Goal: Transaction & Acquisition: Book appointment/travel/reservation

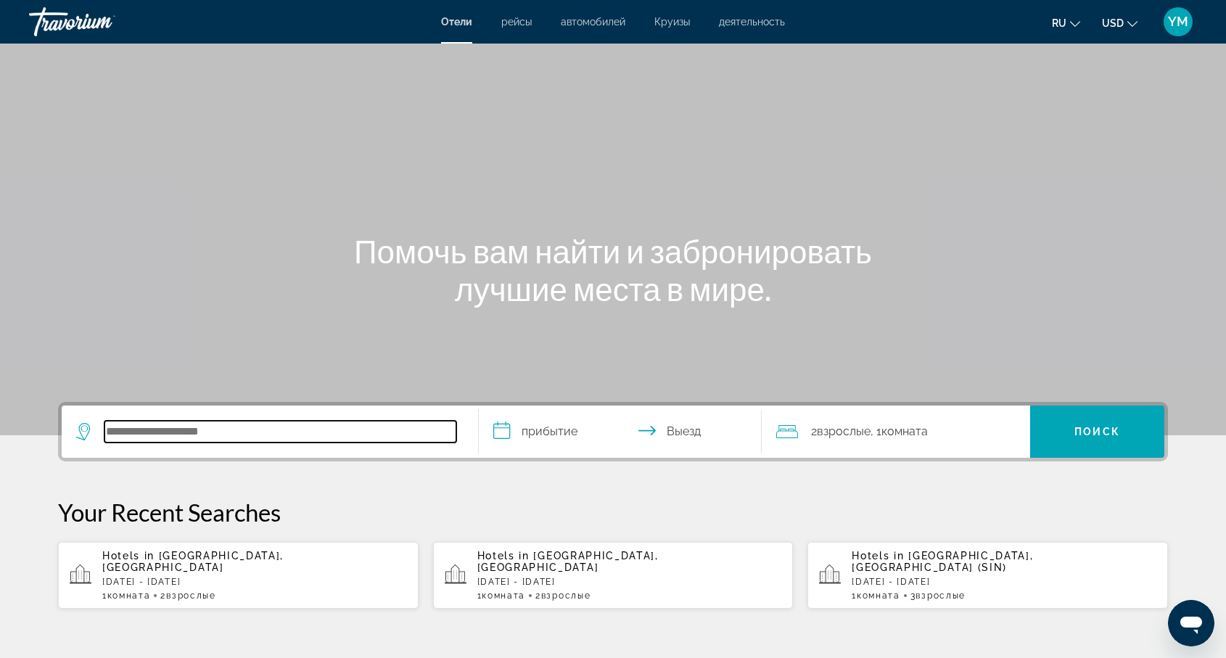
click at [156, 430] on input "Search hotel destination" at bounding box center [280, 432] width 352 height 22
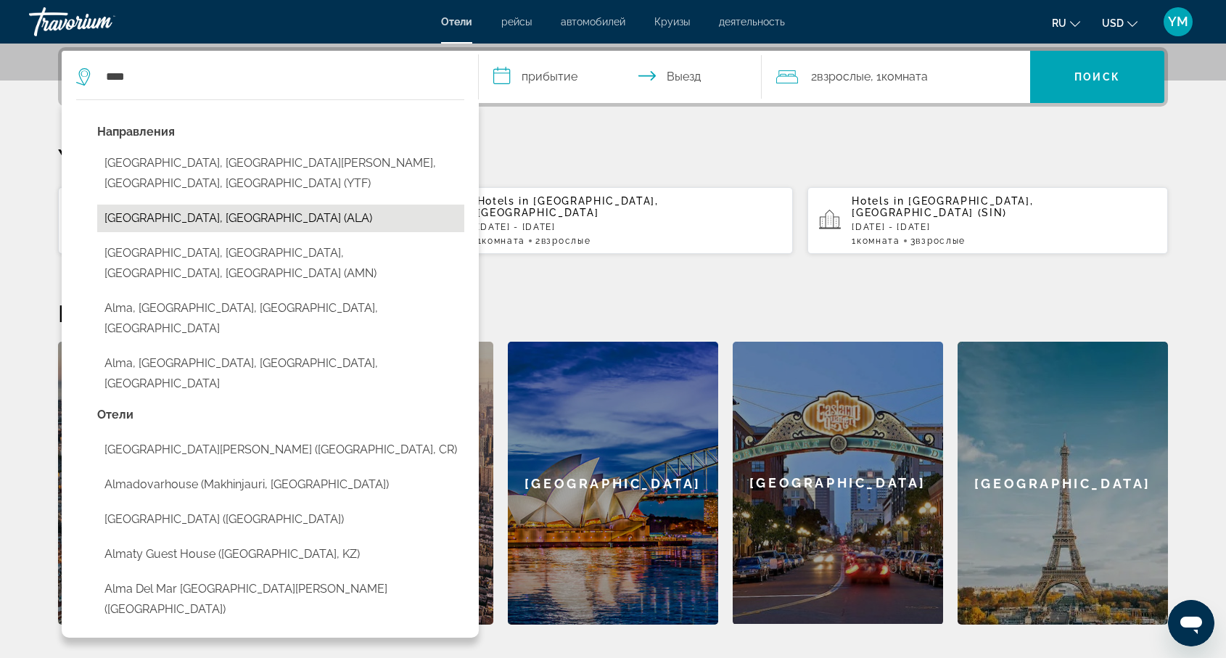
click at [158, 205] on button "[GEOGRAPHIC_DATA], [GEOGRAPHIC_DATA] (ALA)" at bounding box center [280, 219] width 367 height 28
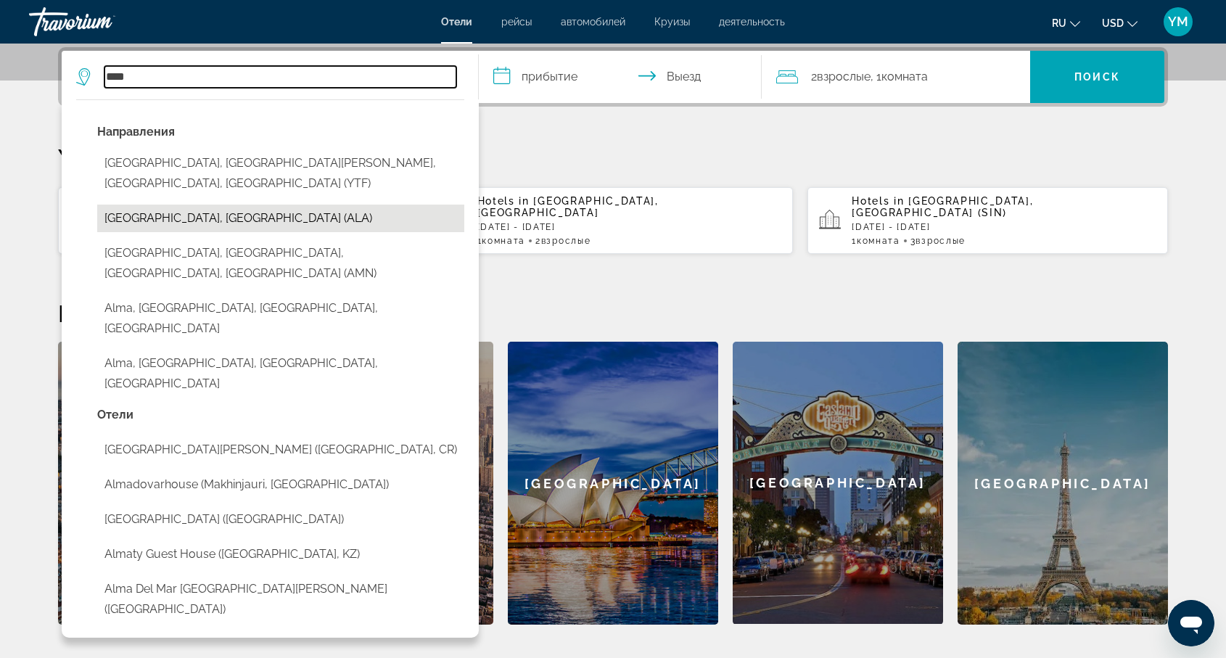
type input "**********"
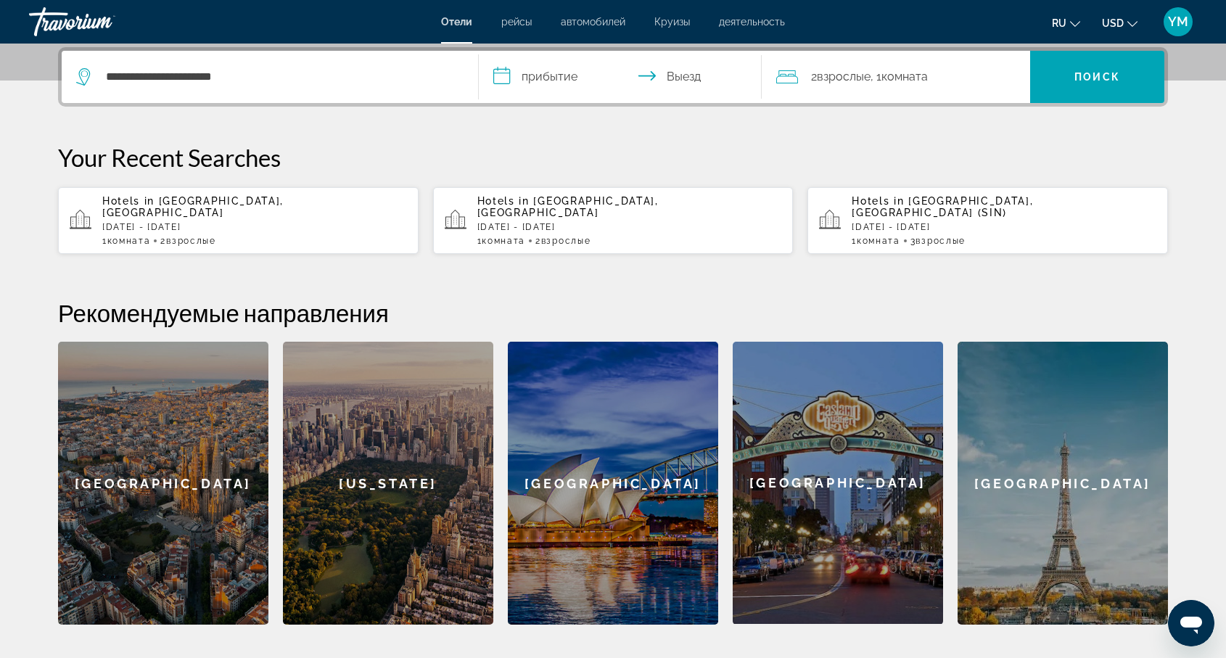
click at [558, 78] on input "**********" at bounding box center [623, 79] width 289 height 57
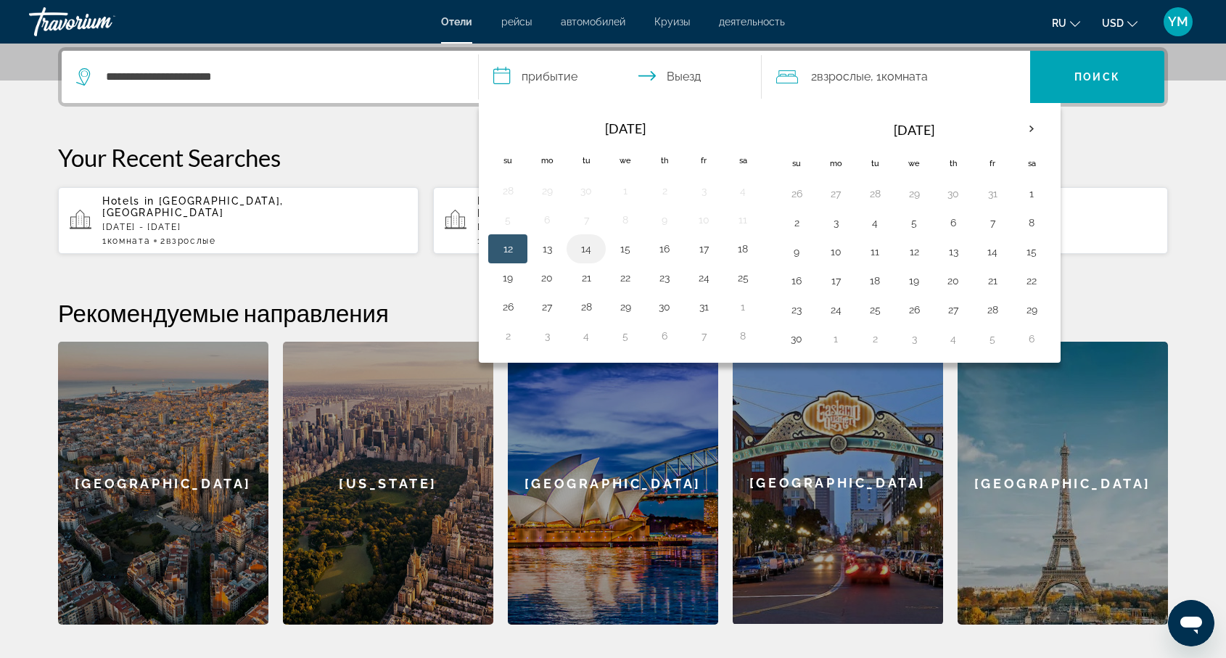
click at [585, 248] on button "14" at bounding box center [585, 249] width 23 height 20
click at [749, 248] on button "18" at bounding box center [742, 249] width 23 height 20
type input "**********"
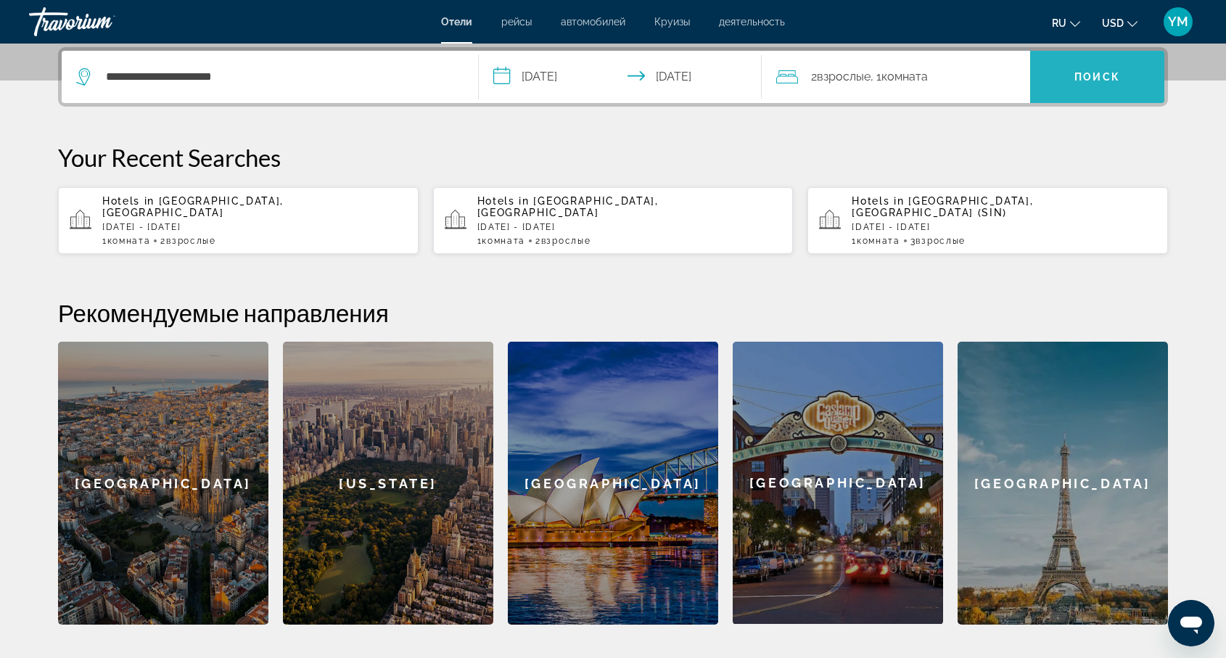
click at [1102, 76] on span "Поиск" at bounding box center [1097, 77] width 46 height 12
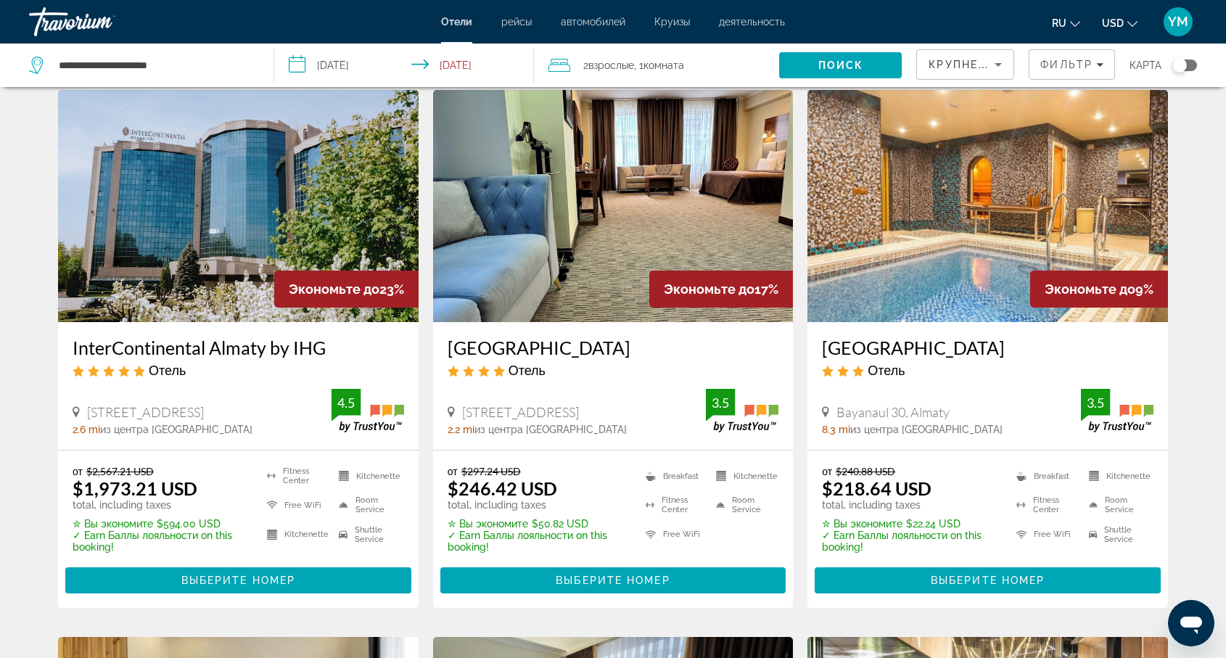
scroll to position [574, 0]
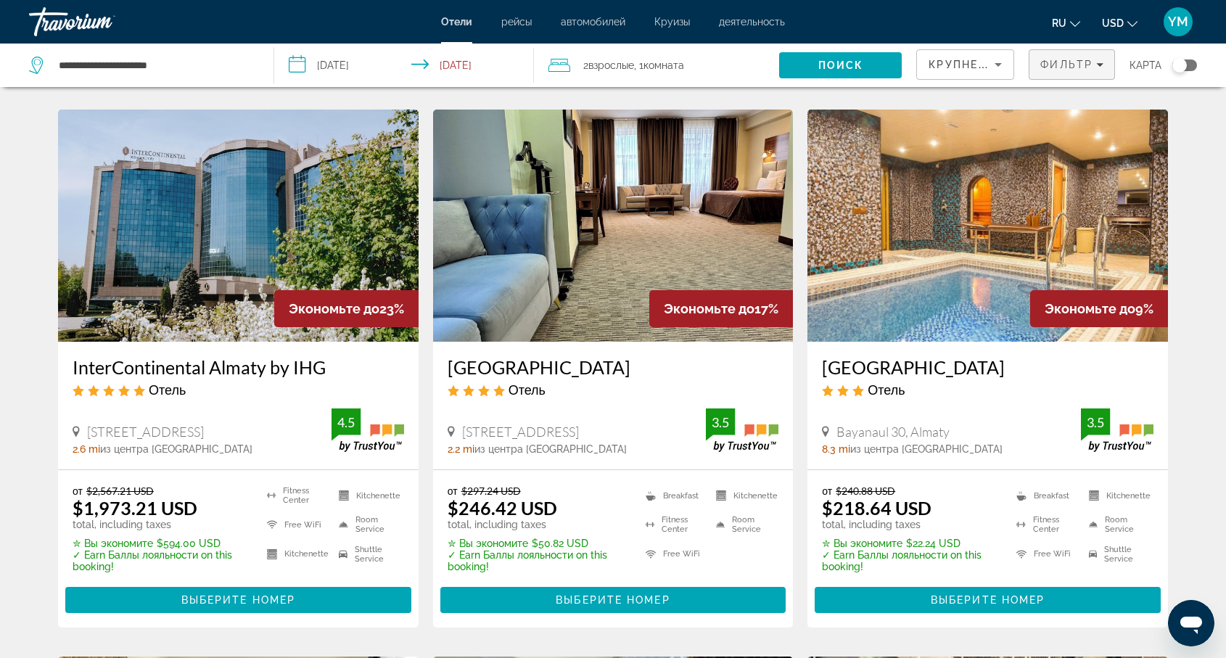
click at [1091, 65] on span "Фильтр" at bounding box center [1066, 65] width 52 height 12
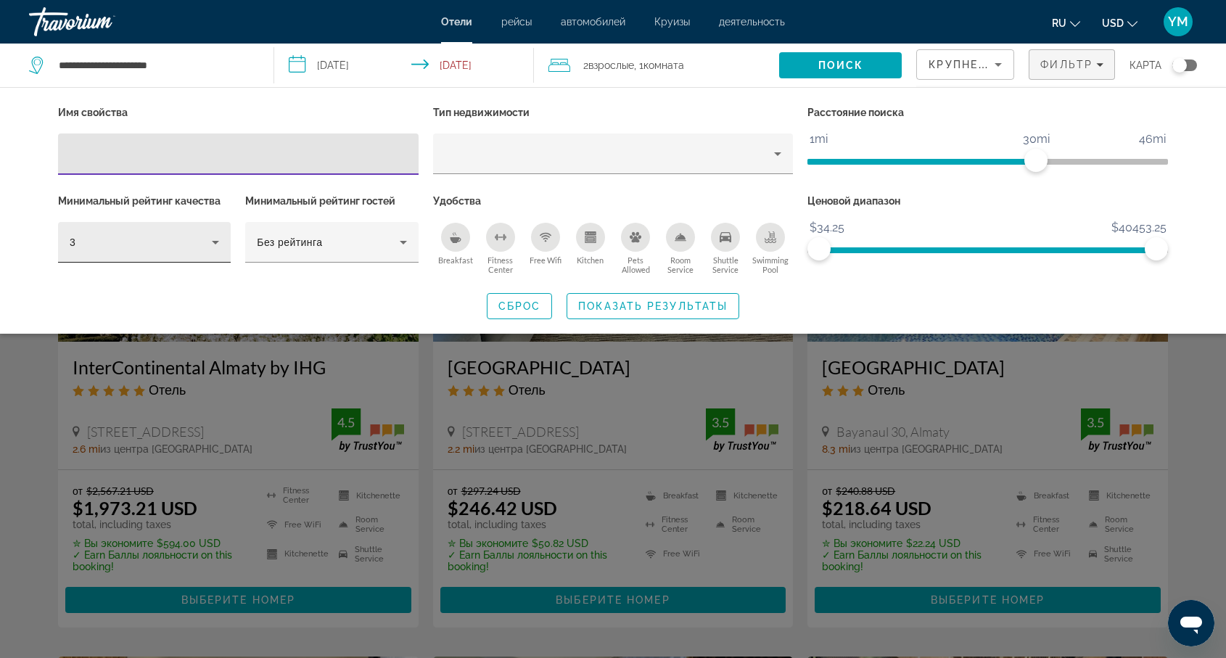
click at [223, 238] on icon "Hotel Filters" at bounding box center [215, 242] width 17 height 17
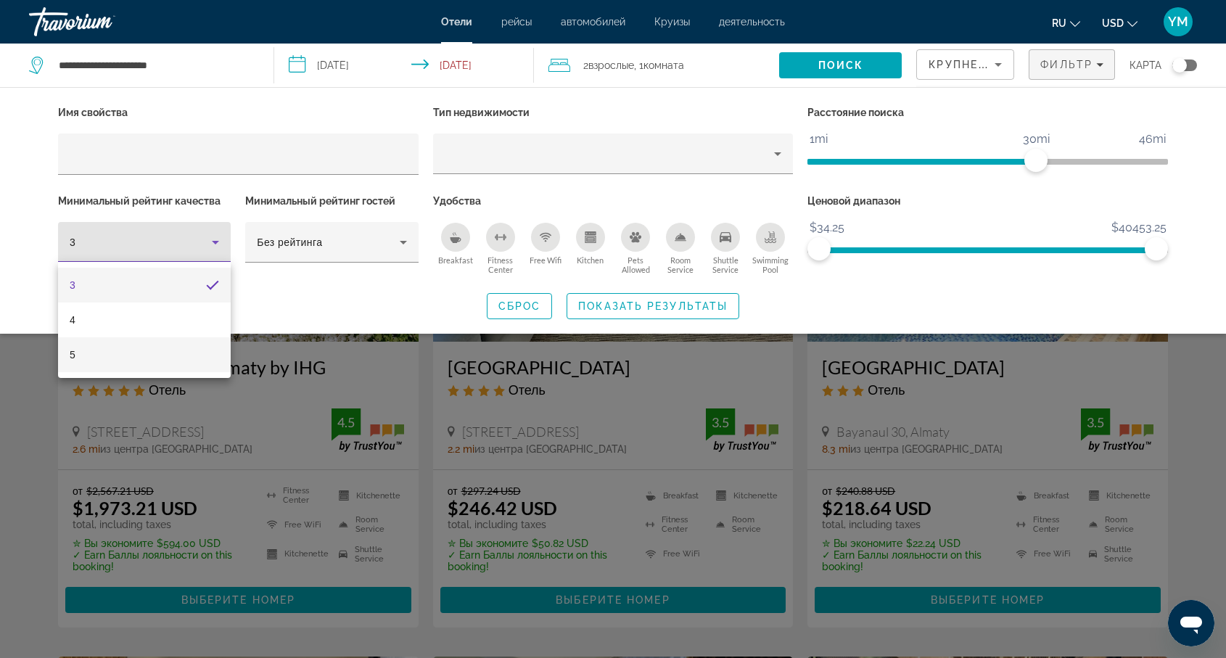
click at [122, 360] on mat-option "5" at bounding box center [144, 354] width 173 height 35
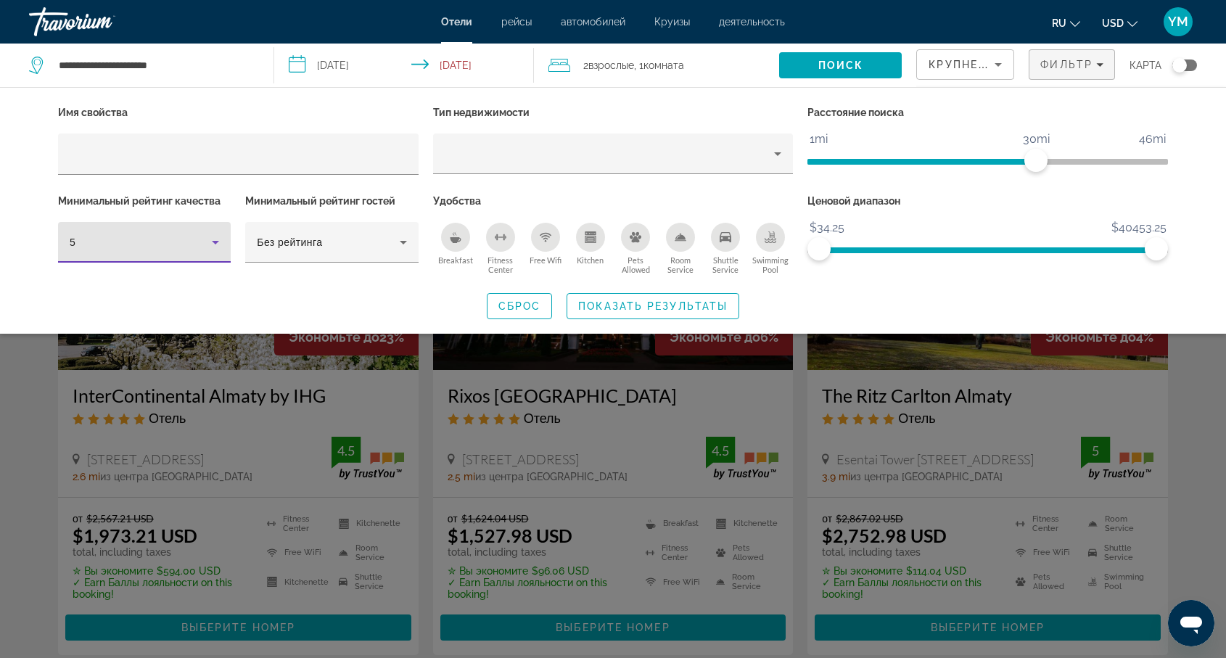
click at [426, 426] on div "Search widget" at bounding box center [613, 438] width 1226 height 440
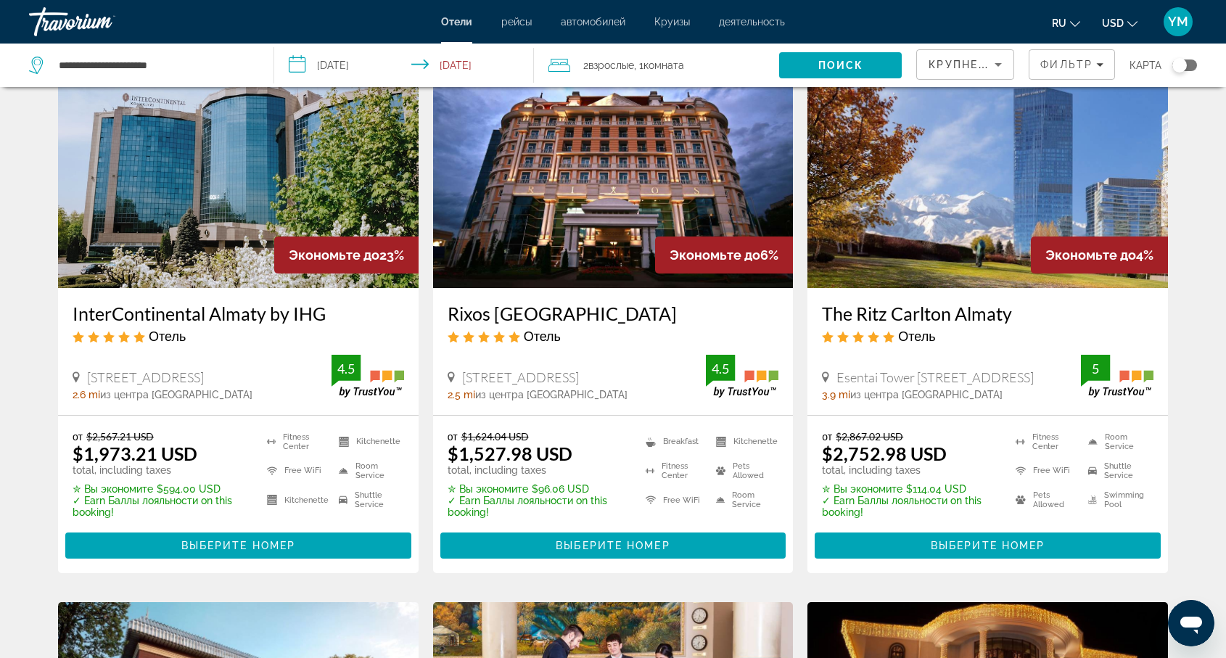
scroll to position [83, 0]
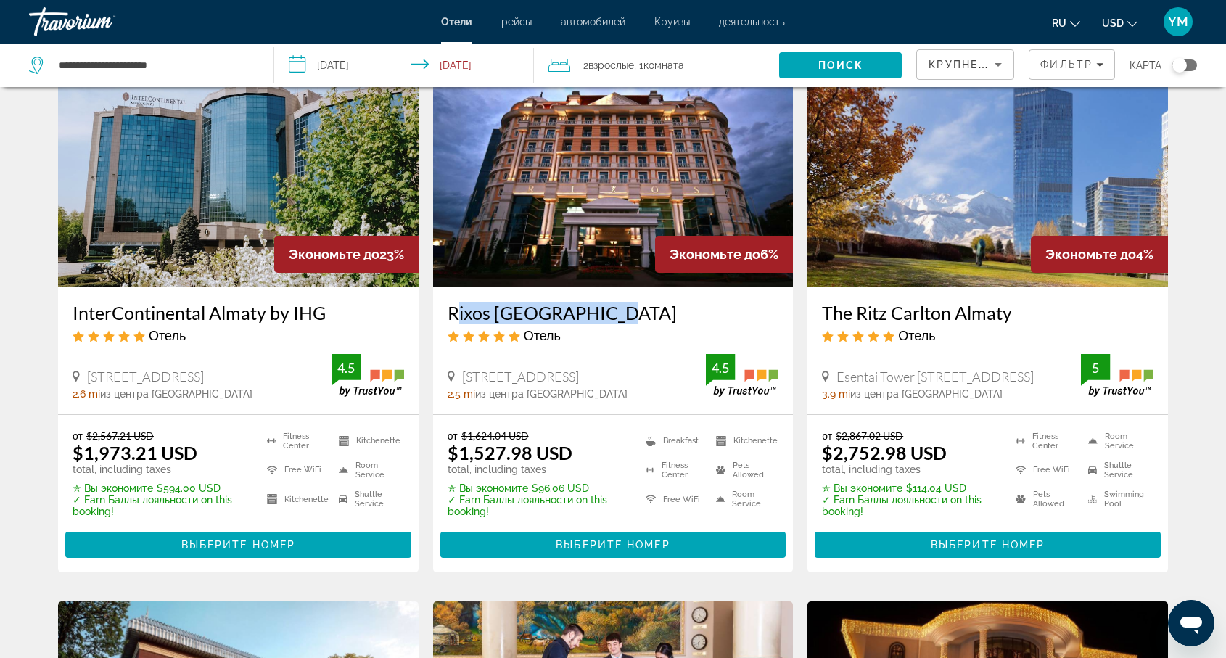
drag, startPoint x: 439, startPoint y: 309, endPoint x: 643, endPoint y: 317, distance: 203.9
click at [643, 315] on div "Rixos [GEOGRAPHIC_DATA] Отель [STREET_ADDRESS] 2.5 mi из центра [GEOGRAPHIC_DAT…" at bounding box center [613, 350] width 360 height 127
click at [660, 316] on h3 "Rixos [GEOGRAPHIC_DATA]" at bounding box center [612, 313] width 331 height 22
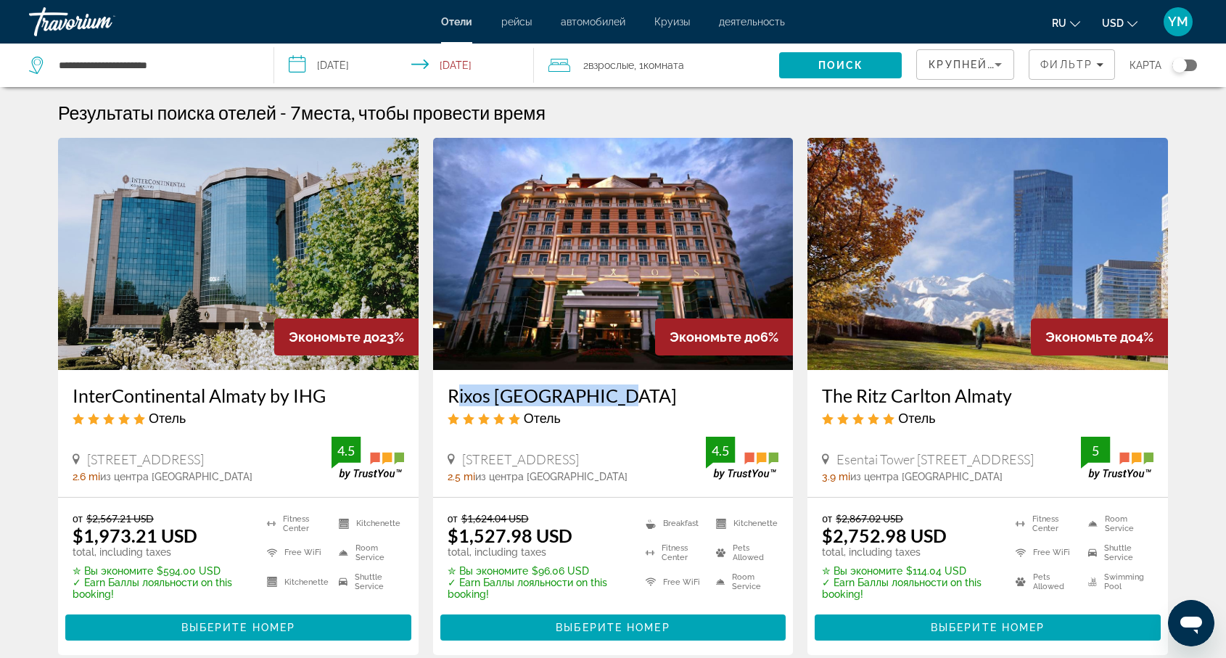
drag, startPoint x: 443, startPoint y: 391, endPoint x: 624, endPoint y: 393, distance: 180.6
click at [624, 392] on div "Rixos [GEOGRAPHIC_DATA] Отель [STREET_ADDRESS] 2.5 mi из центра [GEOGRAPHIC_DAT…" at bounding box center [613, 433] width 360 height 127
click at [668, 400] on h3 "Rixos [GEOGRAPHIC_DATA]" at bounding box center [612, 395] width 331 height 22
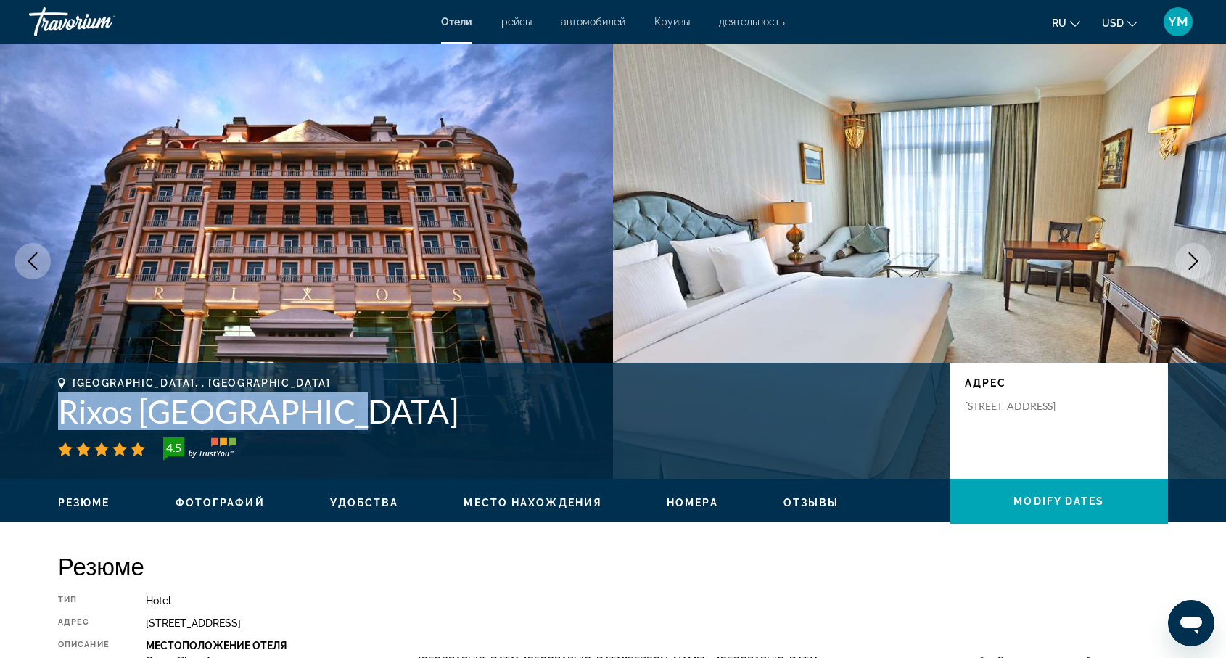
drag, startPoint x: 50, startPoint y: 409, endPoint x: 442, endPoint y: 413, distance: 392.4
click at [442, 413] on div "[GEOGRAPHIC_DATA], , [GEOGRAPHIC_DATA] Rixos [GEOGRAPHIC_DATA] 4.5 адрес [STREE…" at bounding box center [613, 420] width 1168 height 87
copy h1 "Rixos [GEOGRAPHIC_DATA]"
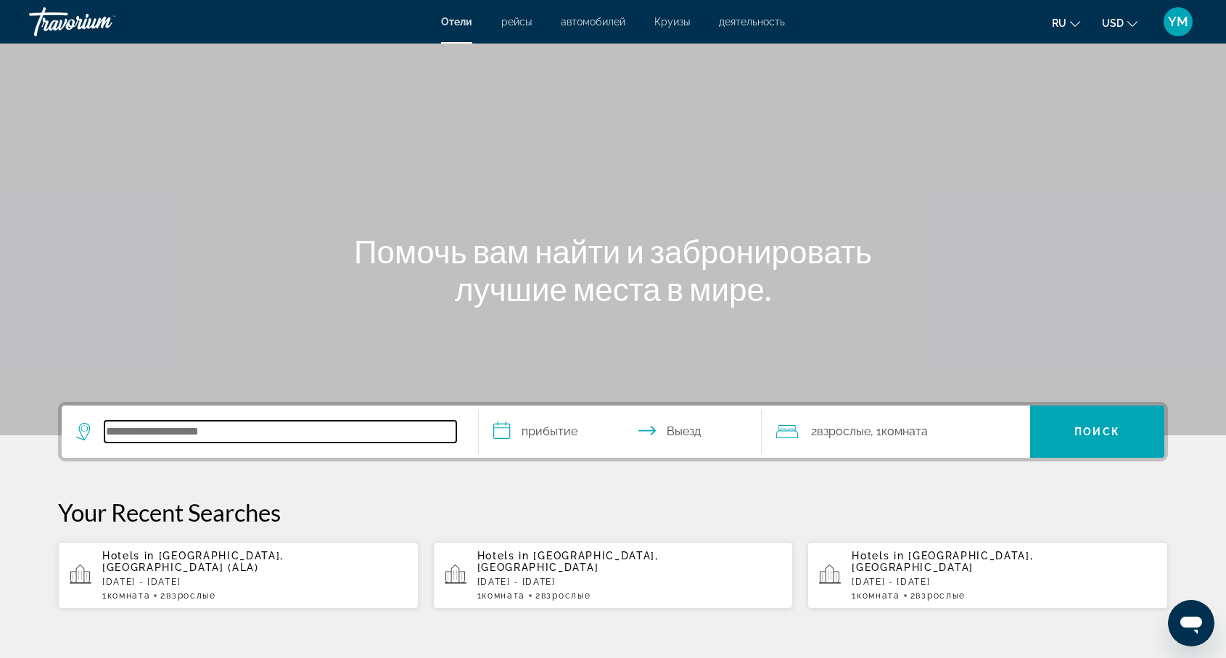
click at [125, 437] on input "Search hotel destination" at bounding box center [280, 432] width 352 height 22
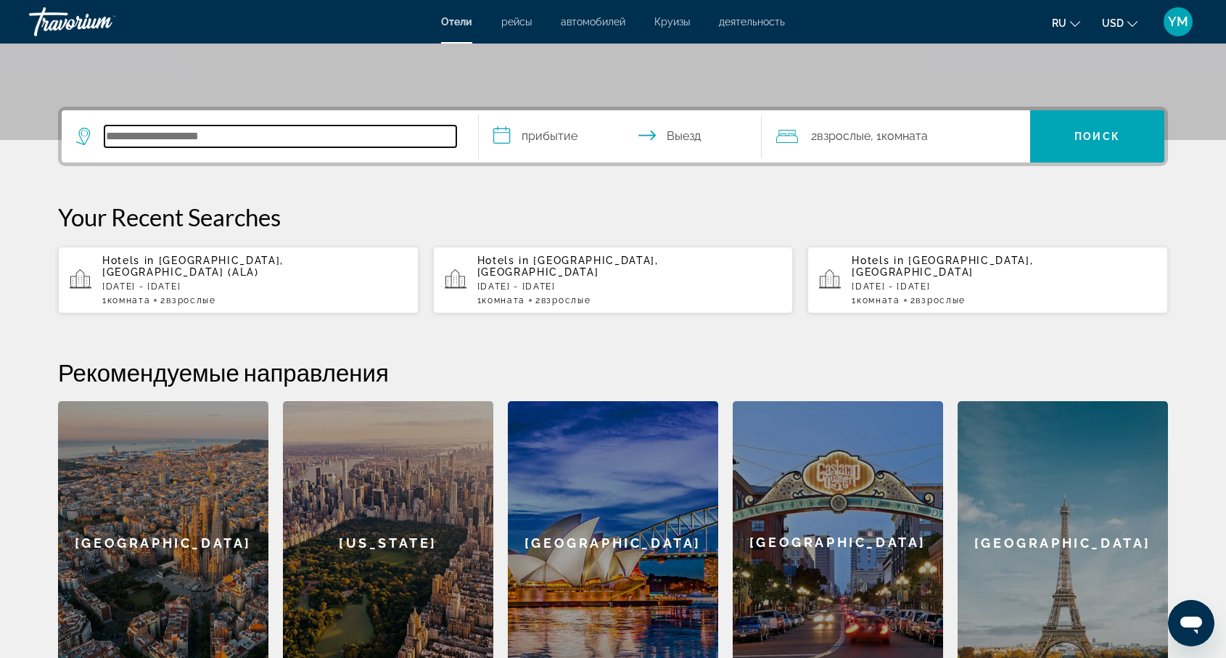
scroll to position [355, 0]
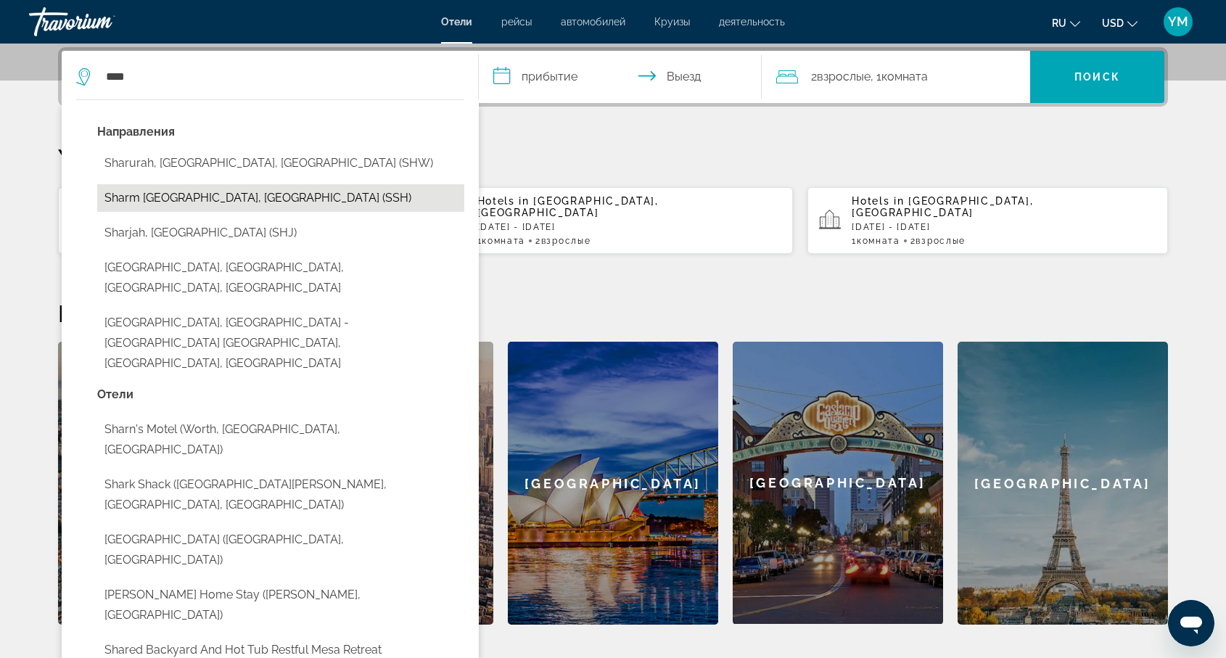
click at [184, 198] on button "Sharm El Sheikh, Egypt (SSH)" at bounding box center [280, 198] width 367 height 28
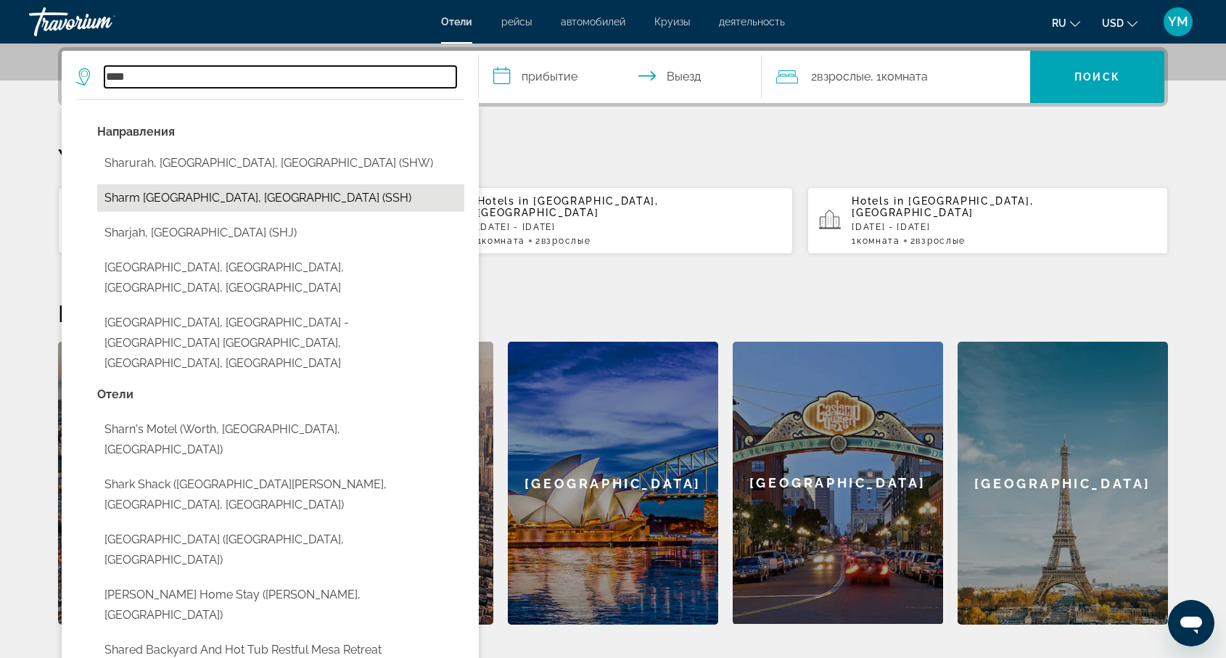
type input "**********"
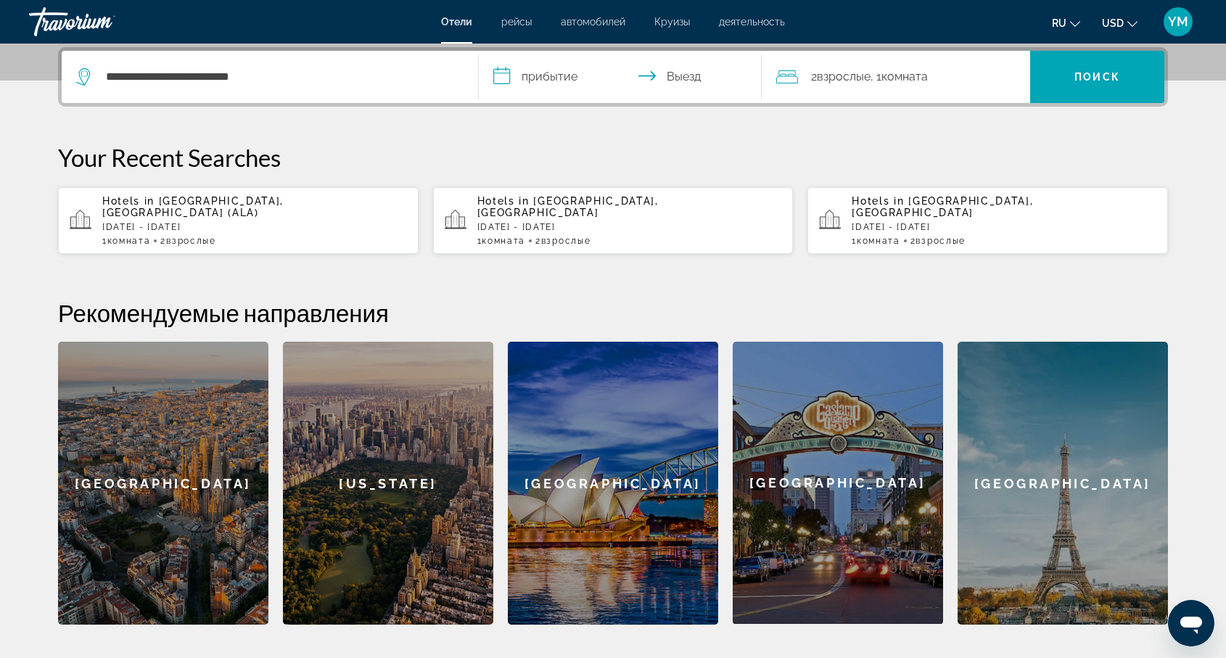
click at [558, 76] on input "**********" at bounding box center [623, 79] width 289 height 57
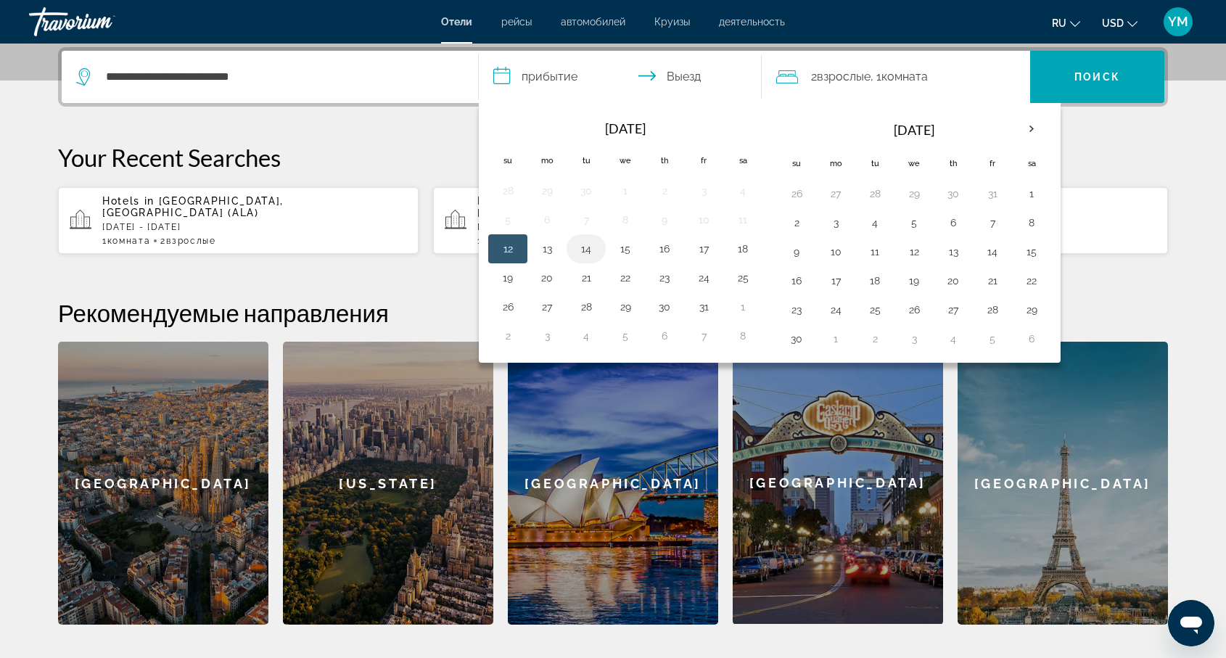
click at [591, 252] on button "14" at bounding box center [585, 249] width 23 height 20
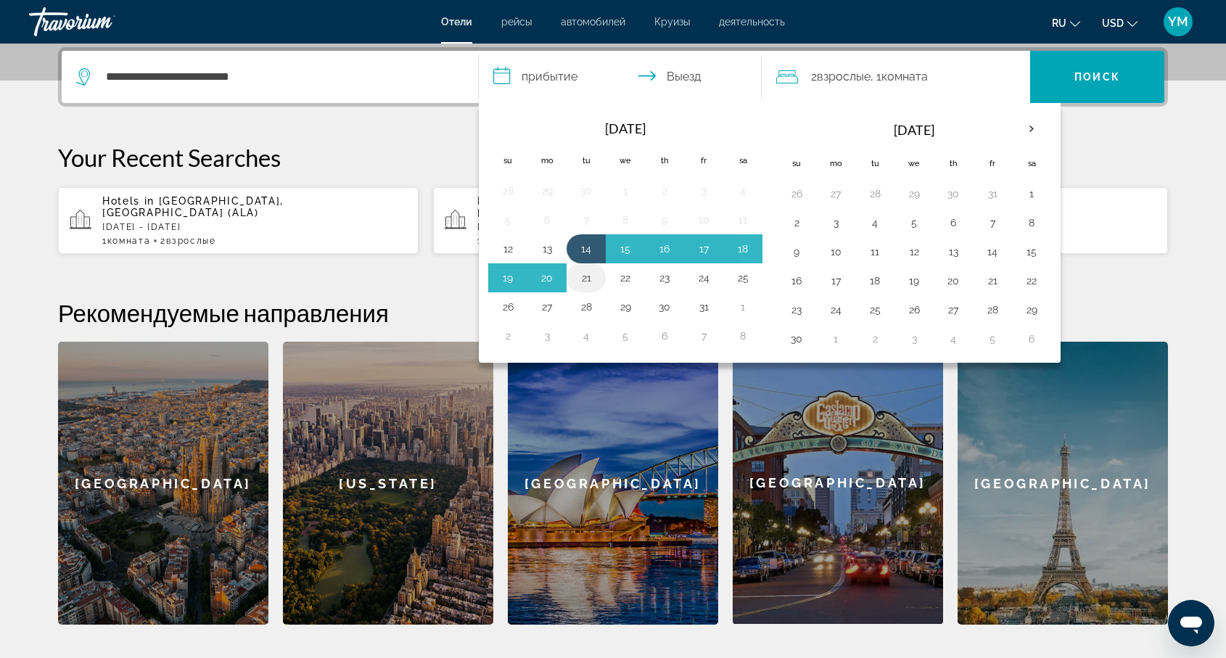
click at [590, 276] on button "21" at bounding box center [585, 278] width 23 height 20
type input "**********"
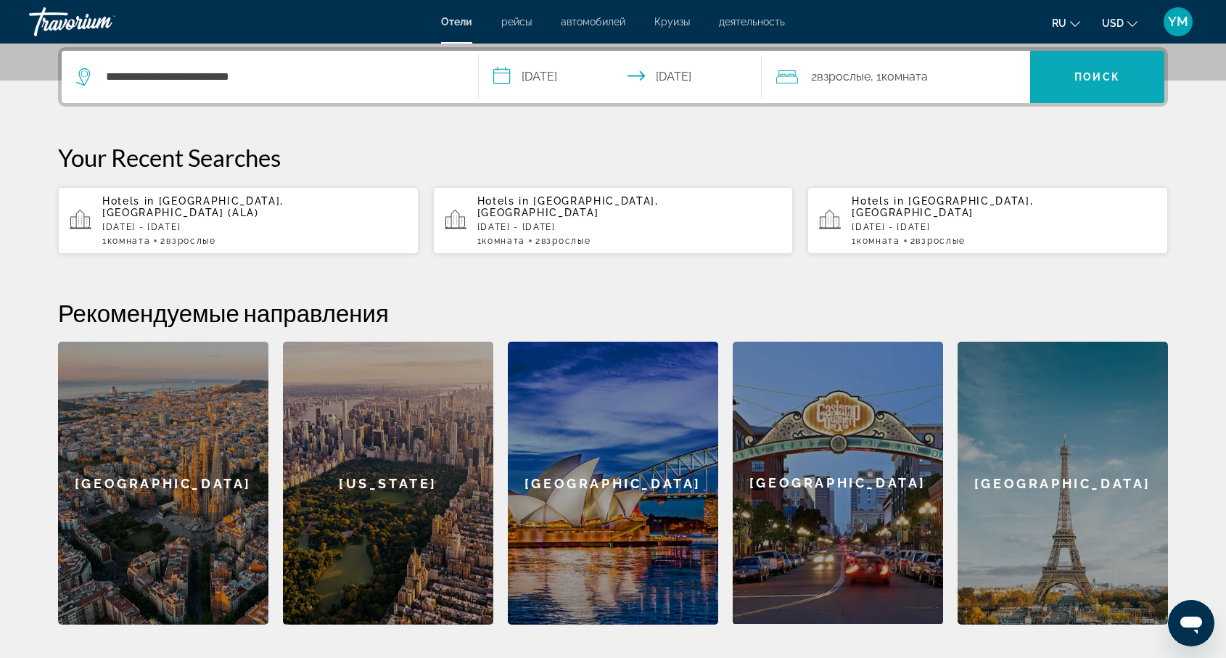
click at [1099, 70] on span "Search" at bounding box center [1097, 76] width 134 height 35
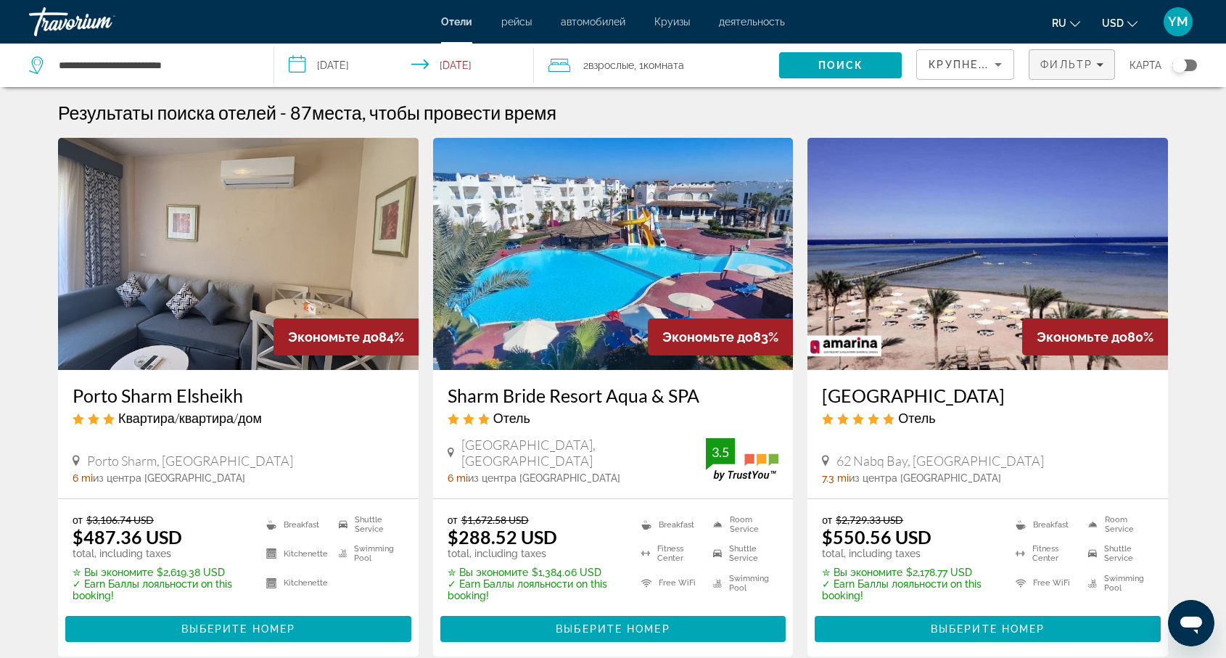
click at [1101, 59] on div "Фильтр" at bounding box center [1071, 65] width 63 height 12
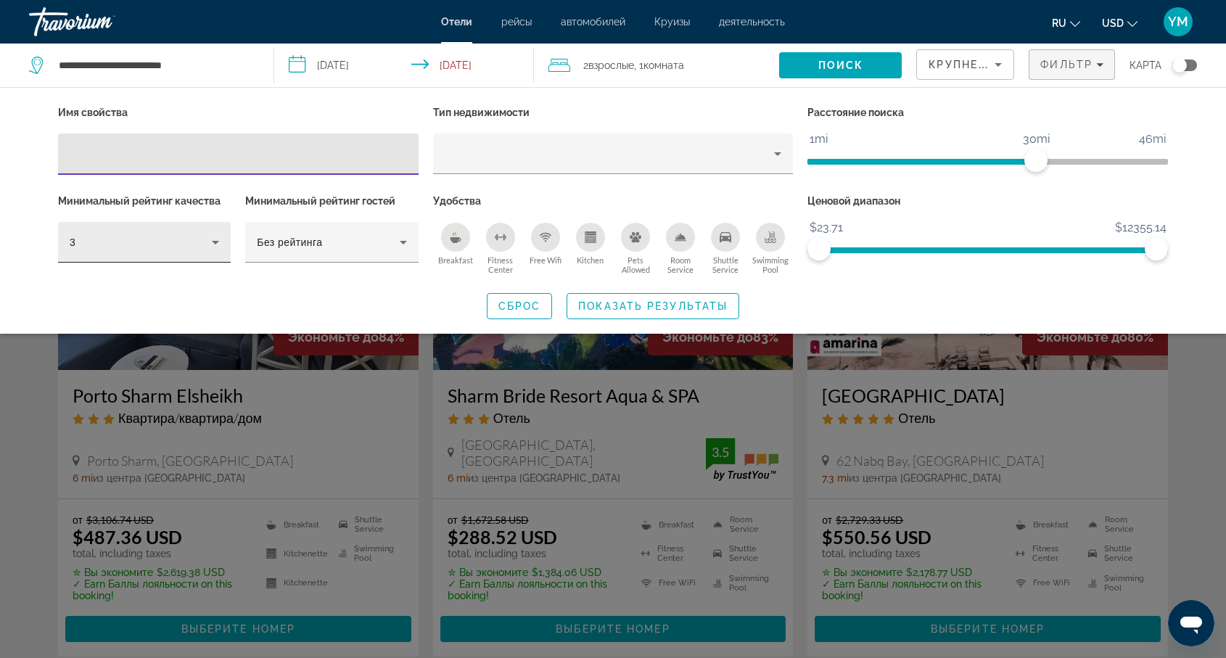
click at [209, 234] on icon "Hotel Filters" at bounding box center [215, 242] width 17 height 17
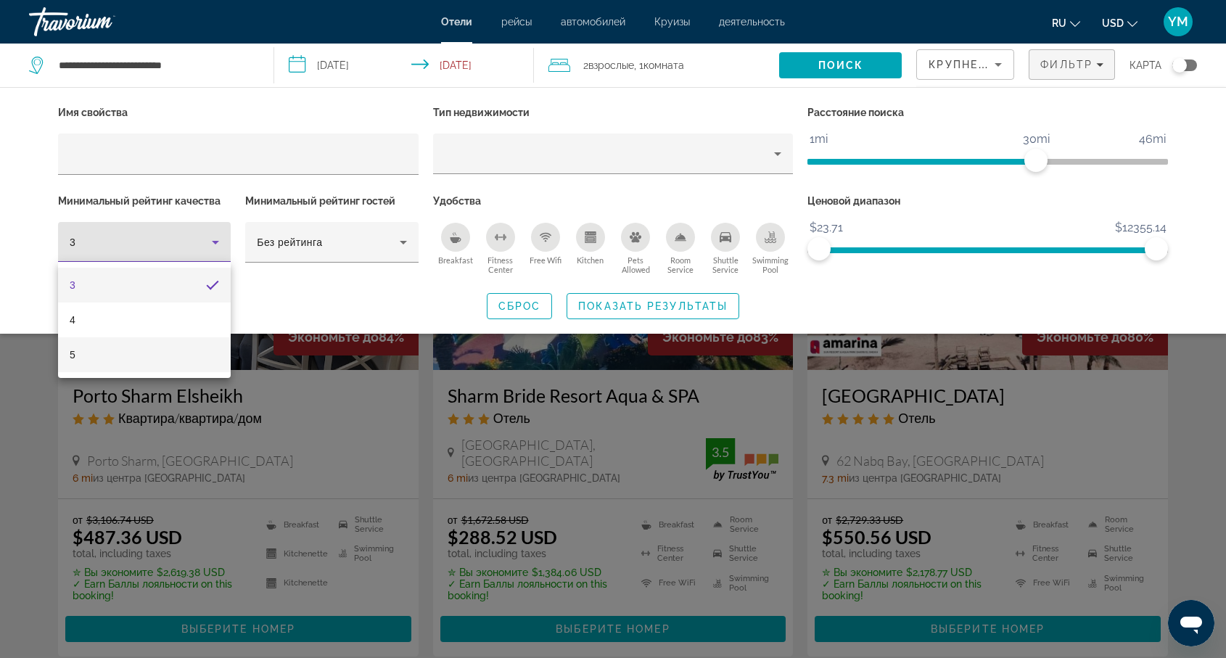
click at [131, 349] on mat-option "5" at bounding box center [144, 354] width 173 height 35
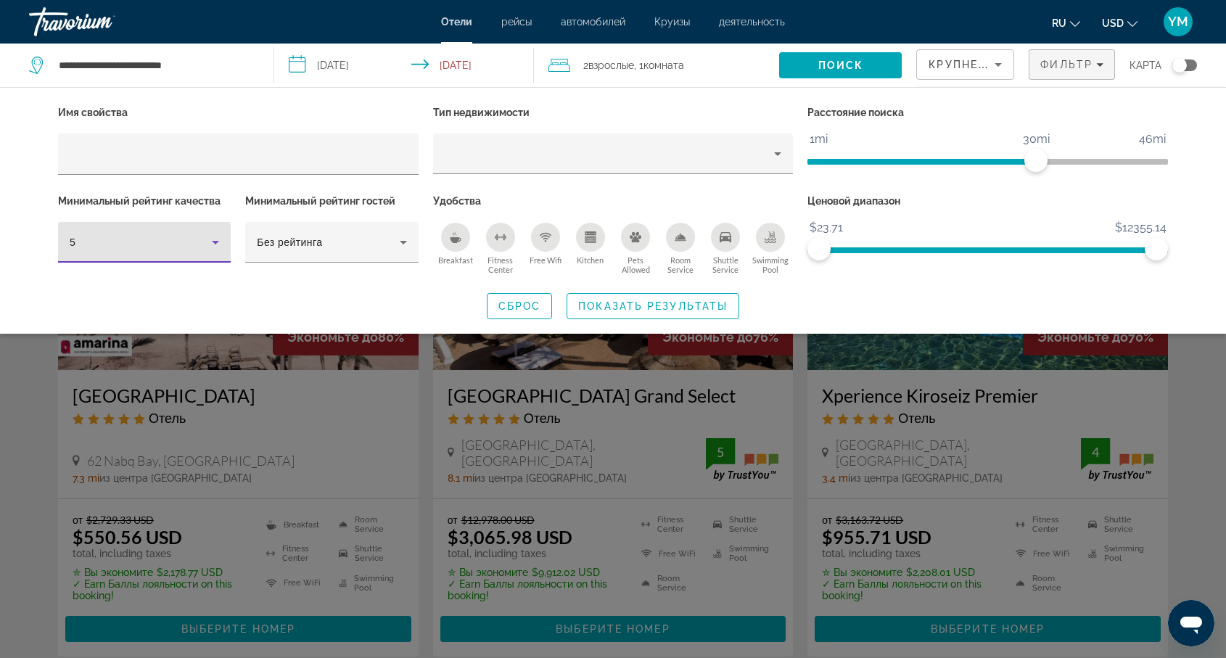
click at [426, 374] on div "Search widget" at bounding box center [613, 438] width 1226 height 440
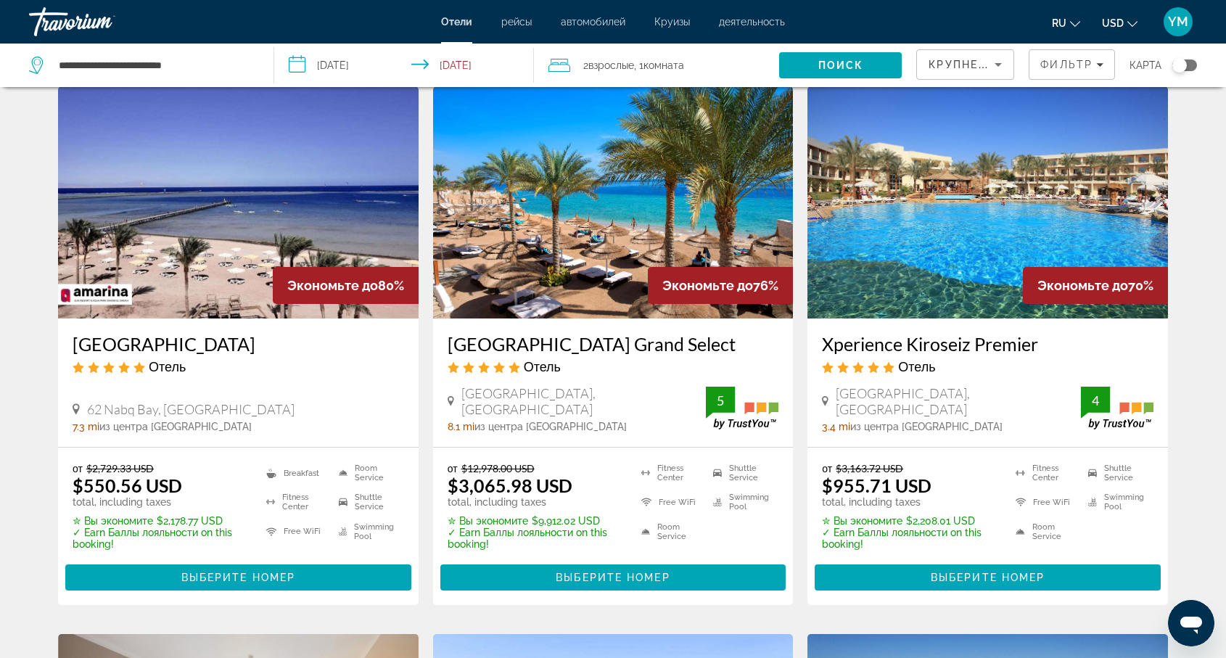
scroll to position [76, 0]
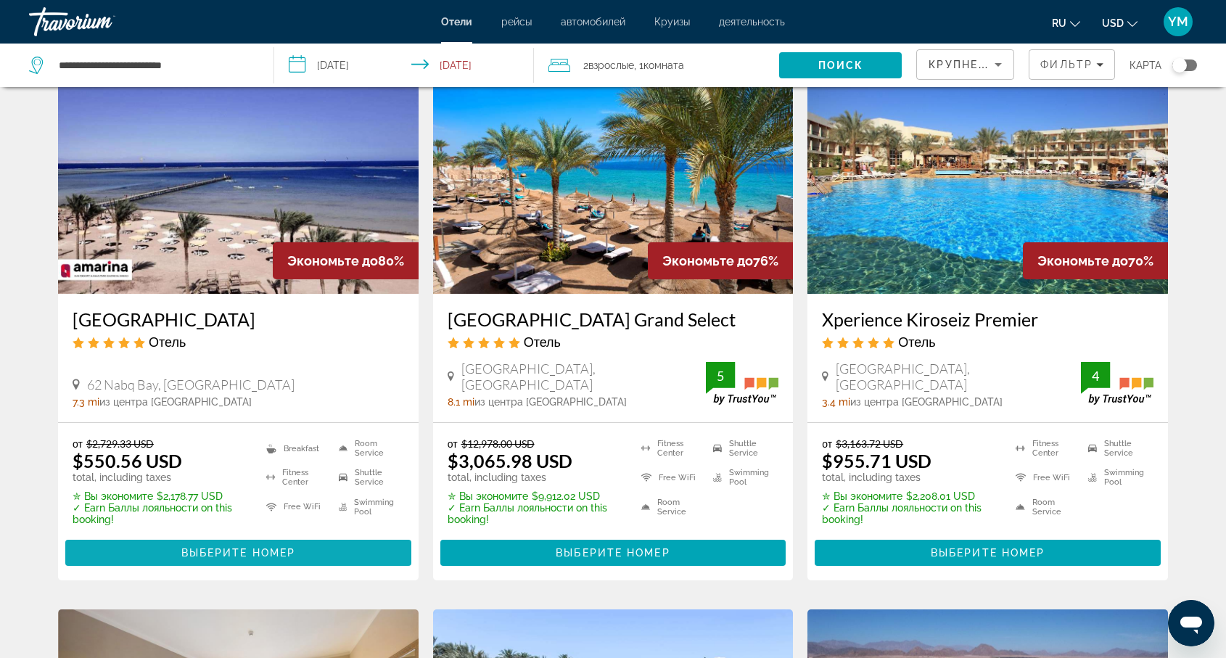
click at [235, 558] on span "Выберите номер" at bounding box center [238, 553] width 114 height 12
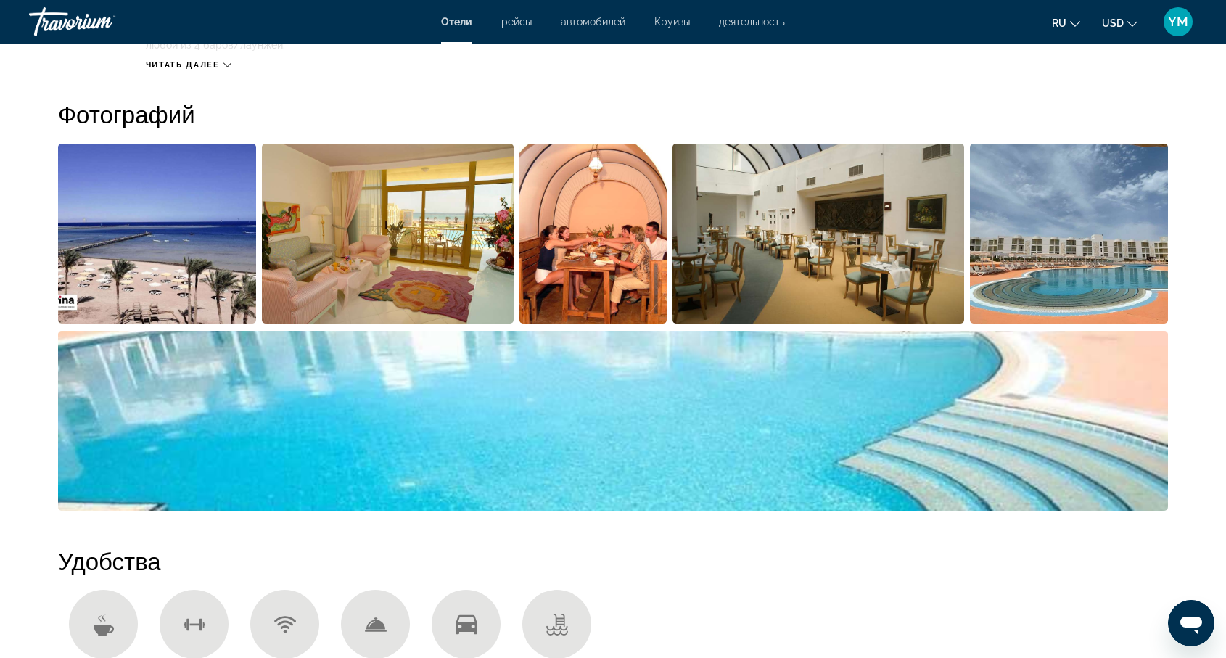
scroll to position [692, 0]
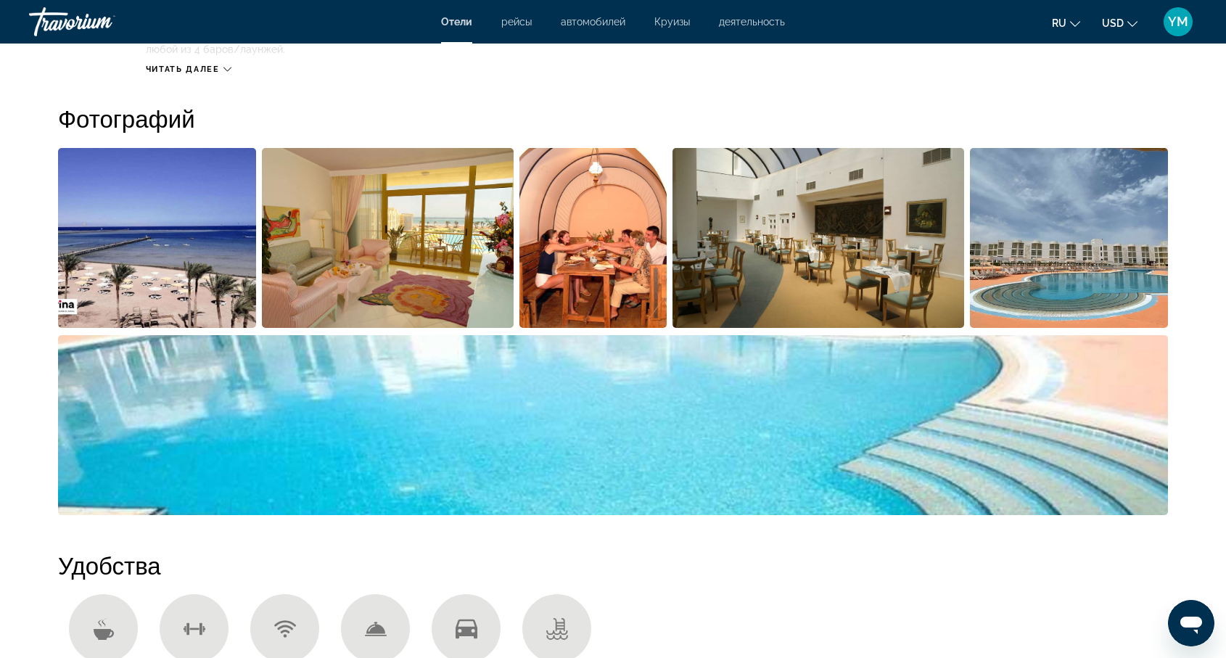
click at [157, 260] on img "Open full-screen image slider" at bounding box center [157, 238] width 198 height 180
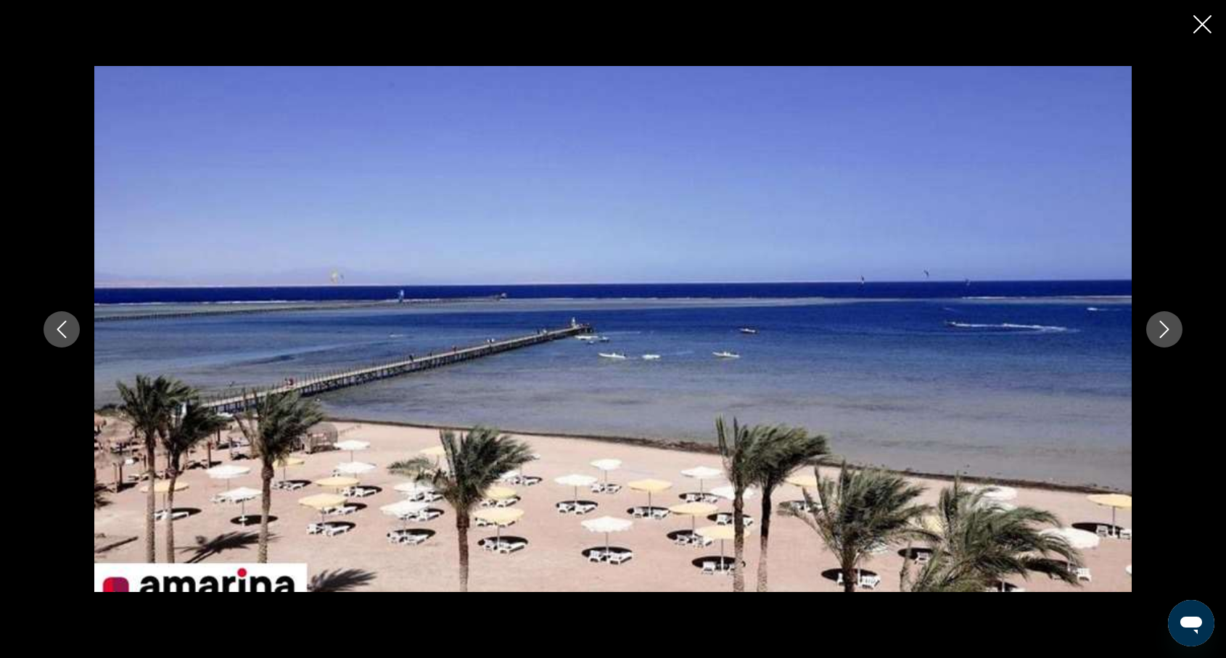
click at [1168, 329] on icon "Next image" at bounding box center [1164, 329] width 9 height 17
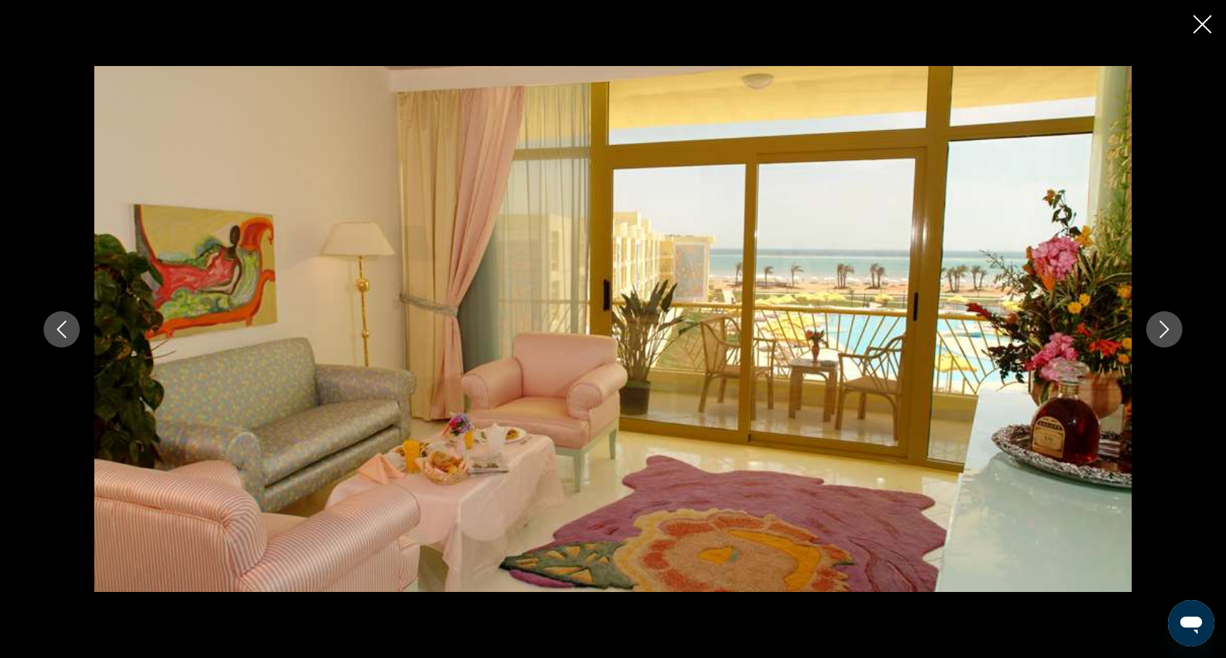
click at [1165, 329] on icon "Next image" at bounding box center [1163, 329] width 17 height 17
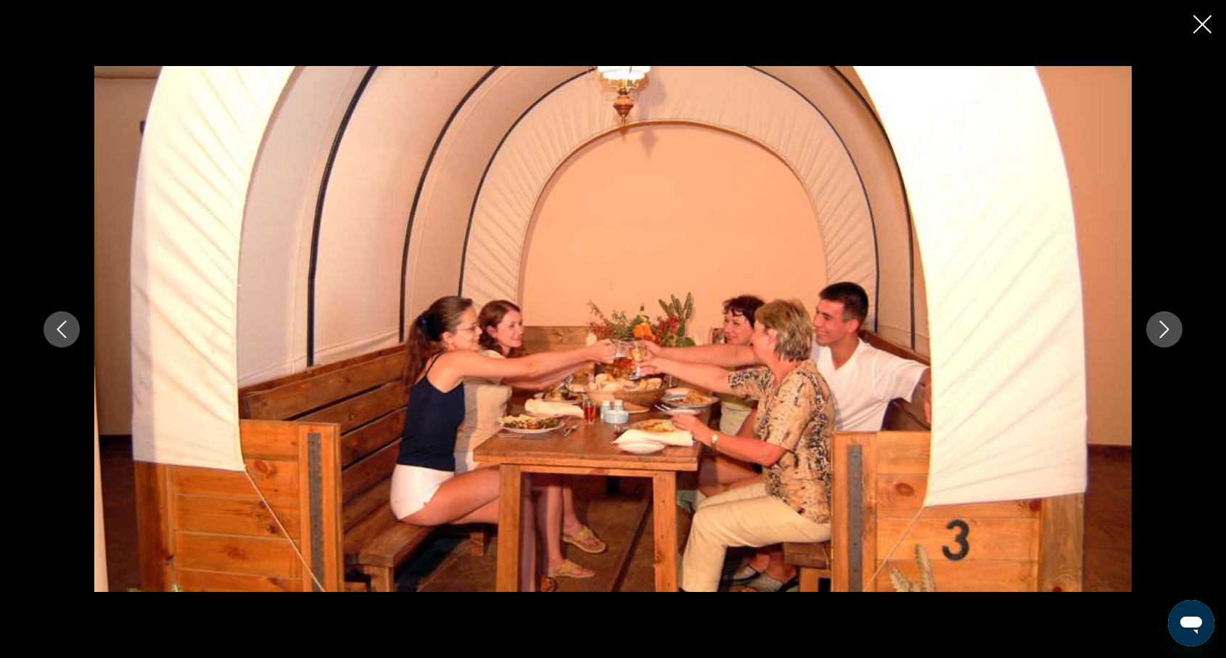
click at [1165, 329] on icon "Next image" at bounding box center [1163, 329] width 17 height 17
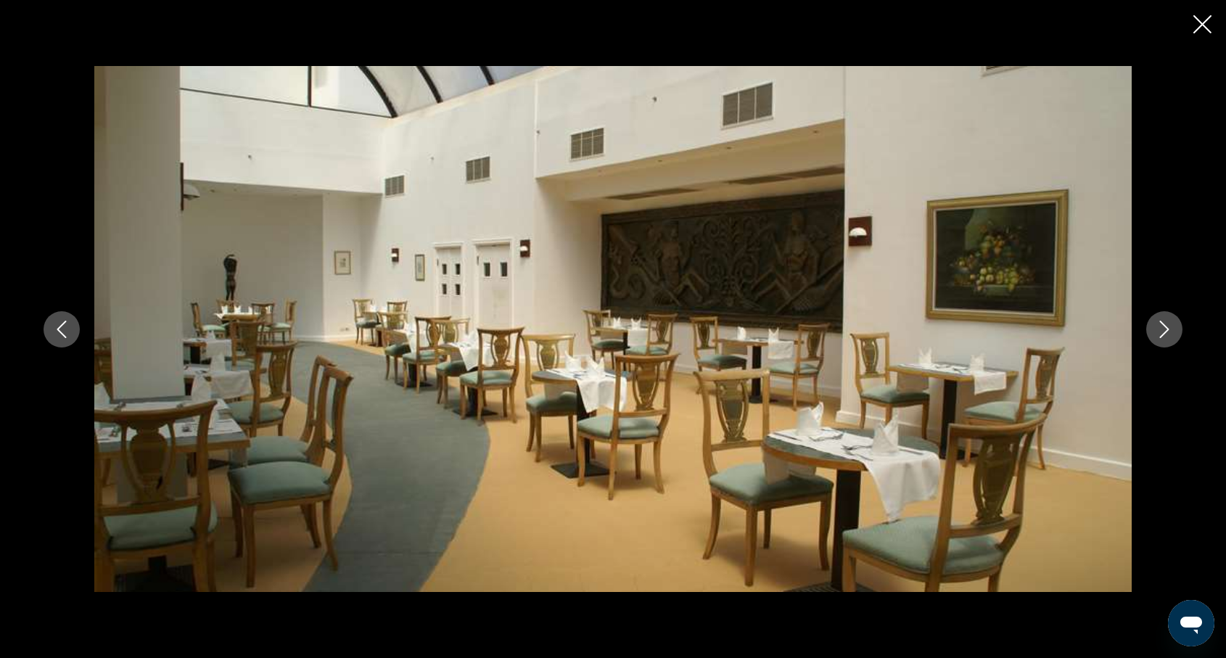
click at [1165, 329] on icon "Next image" at bounding box center [1163, 329] width 17 height 17
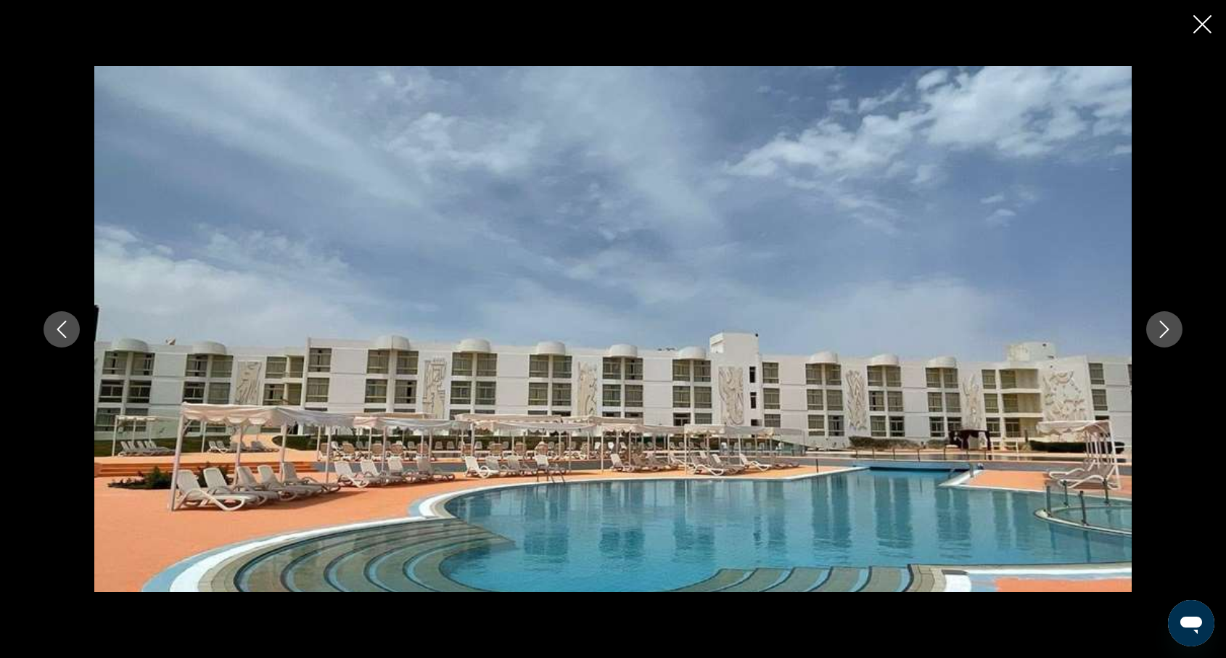
click at [1165, 329] on icon "Next image" at bounding box center [1163, 329] width 17 height 17
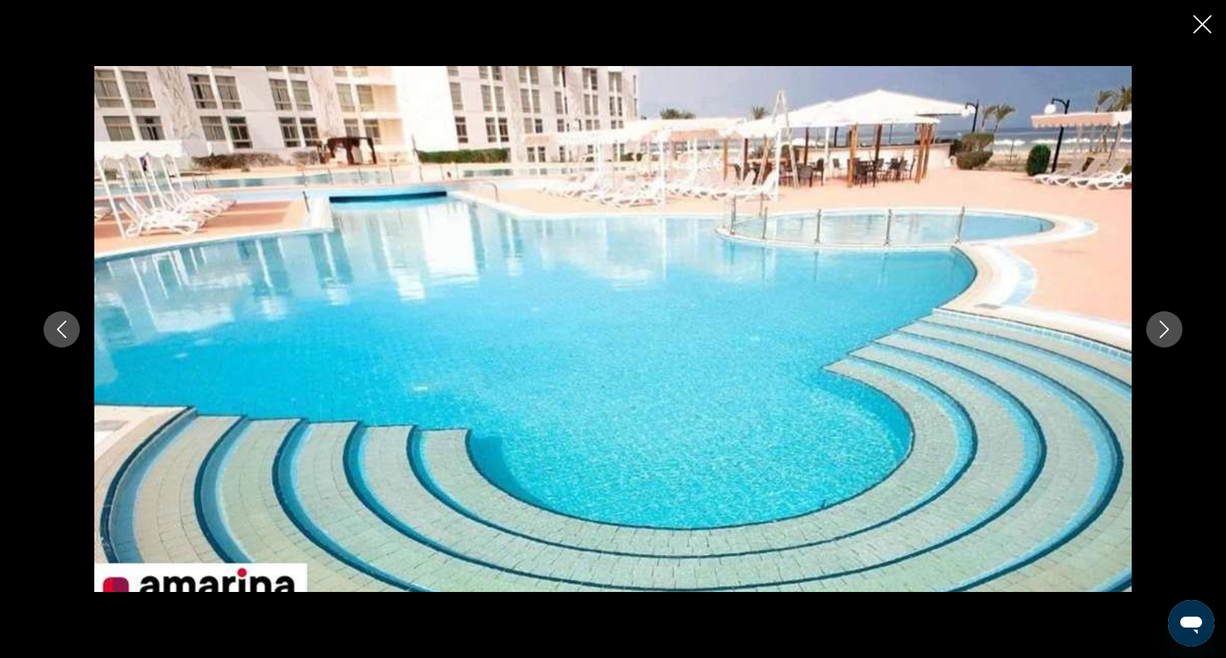
click at [1165, 329] on icon "Next image" at bounding box center [1163, 329] width 17 height 17
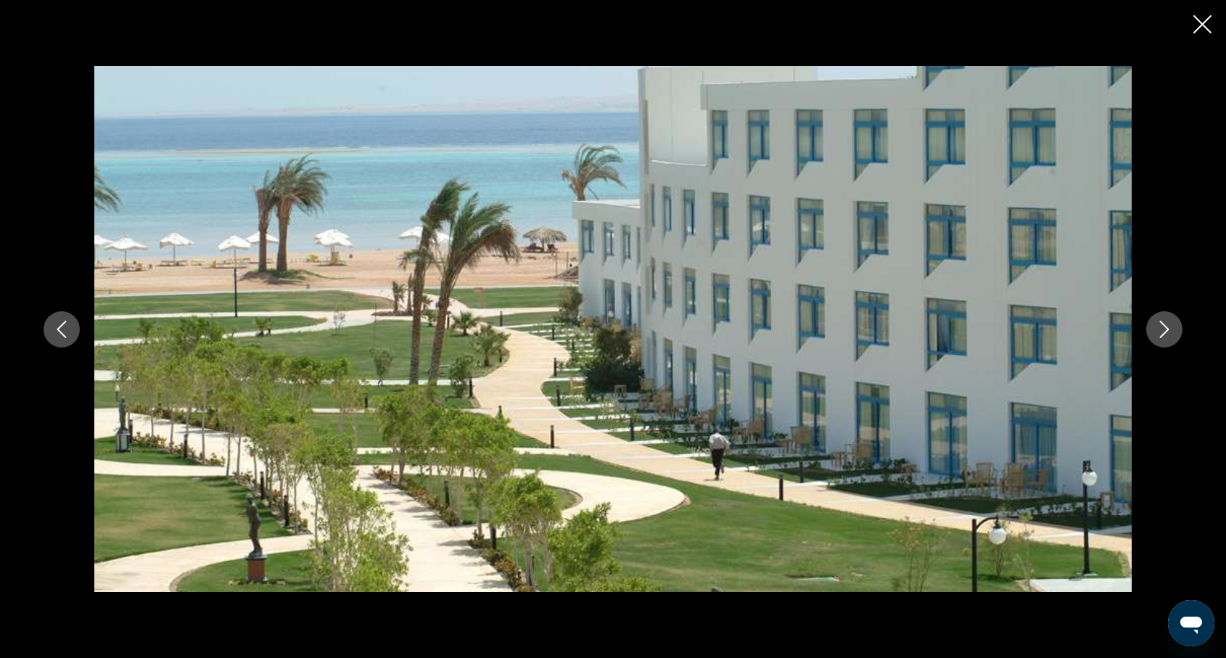
click at [1165, 329] on icon "Next image" at bounding box center [1163, 329] width 17 height 17
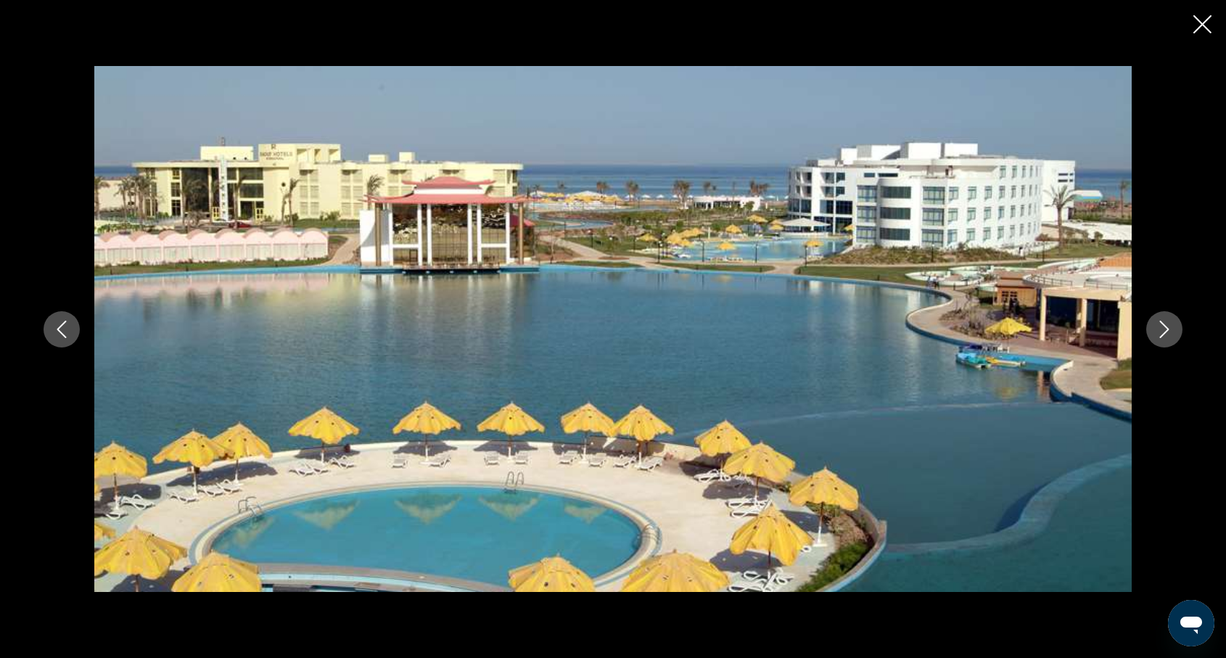
click at [1165, 329] on icon "Next image" at bounding box center [1163, 329] width 17 height 17
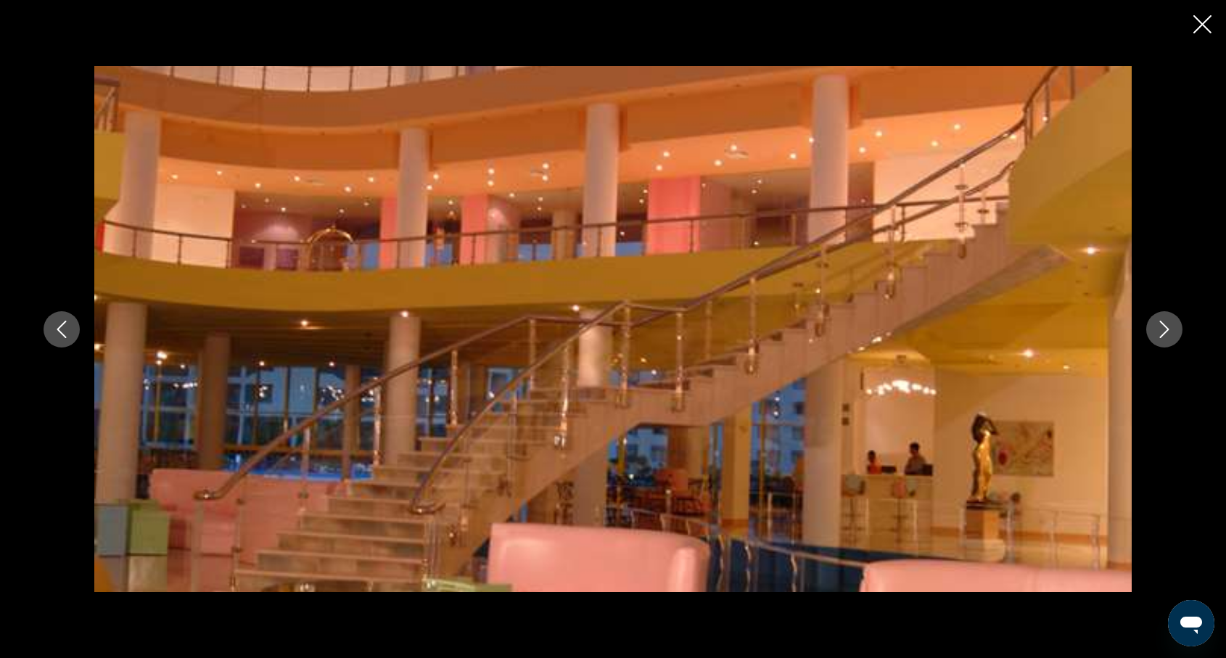
click at [1167, 329] on icon "Next image" at bounding box center [1163, 329] width 17 height 17
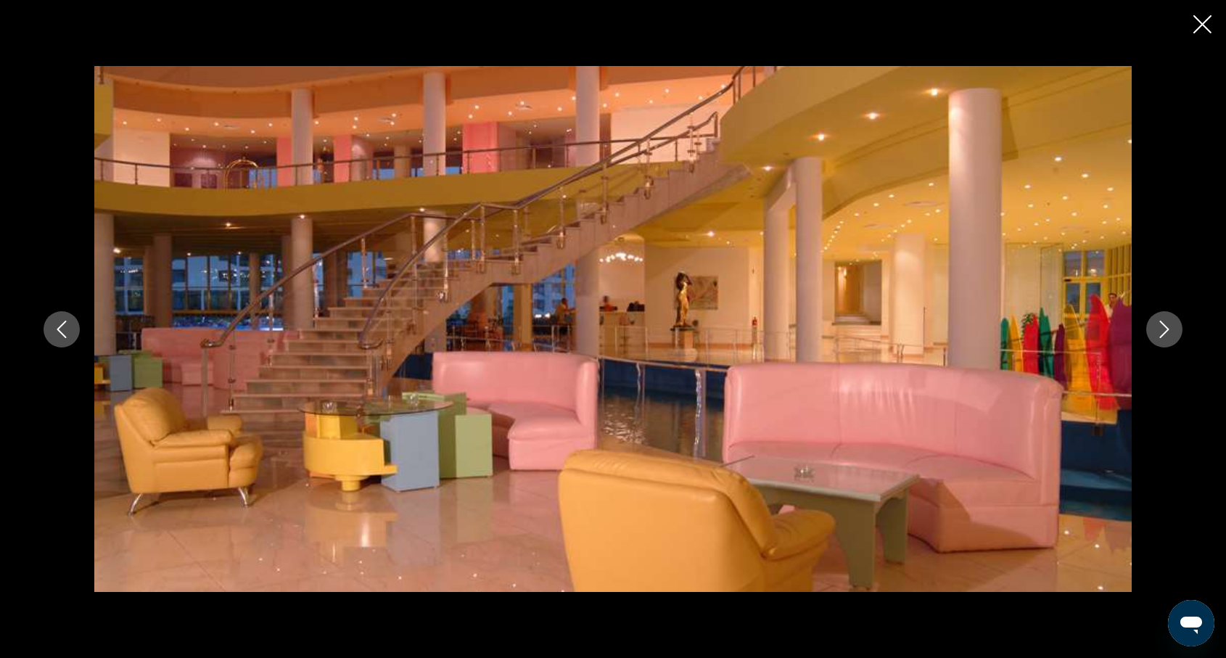
click at [1167, 329] on icon "Next image" at bounding box center [1163, 329] width 17 height 17
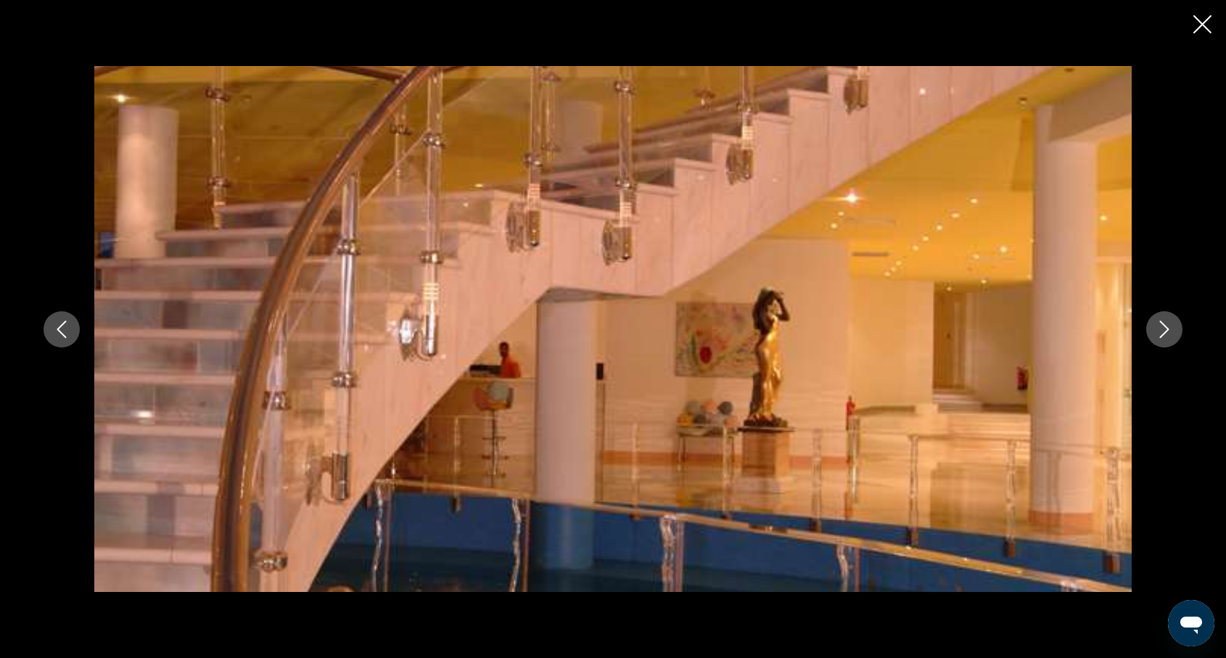
click at [1167, 329] on icon "Next image" at bounding box center [1163, 329] width 17 height 17
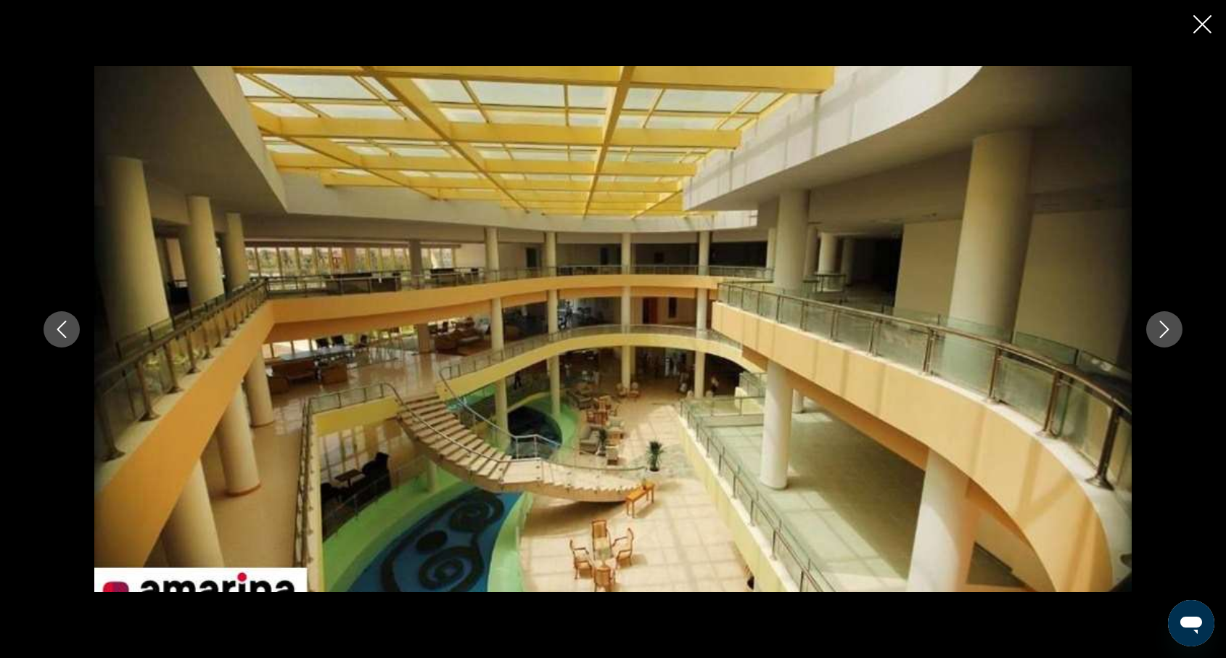
click at [1167, 329] on icon "Next image" at bounding box center [1163, 329] width 17 height 17
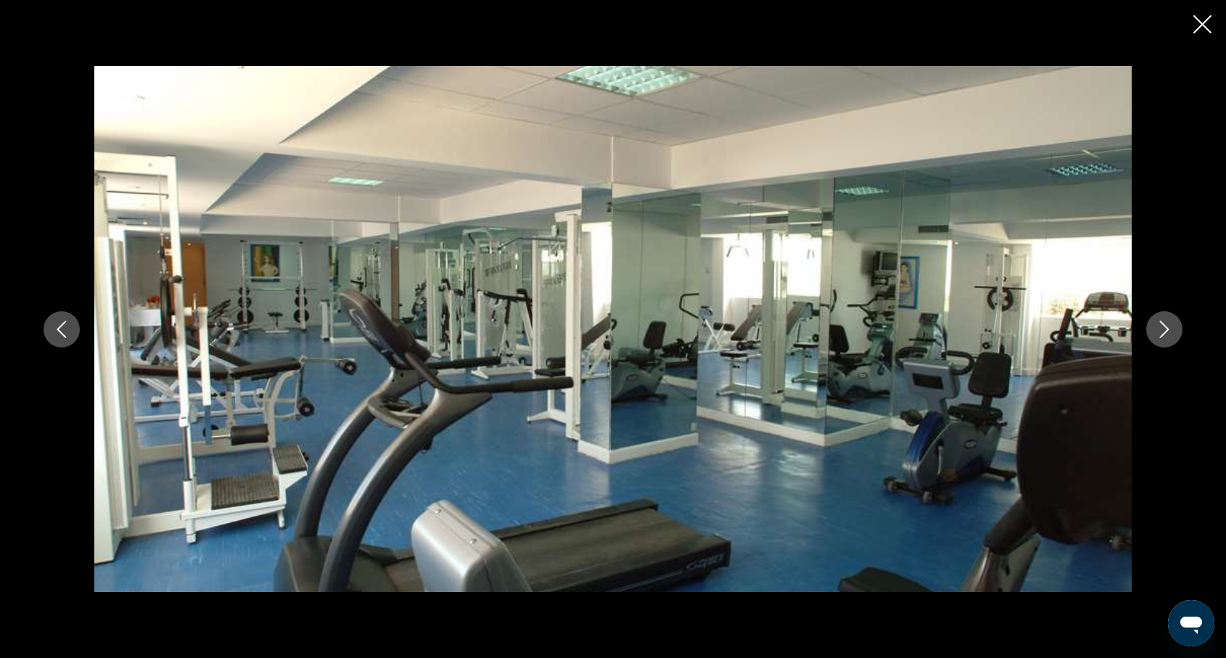
click at [1167, 329] on icon "Next image" at bounding box center [1163, 329] width 17 height 17
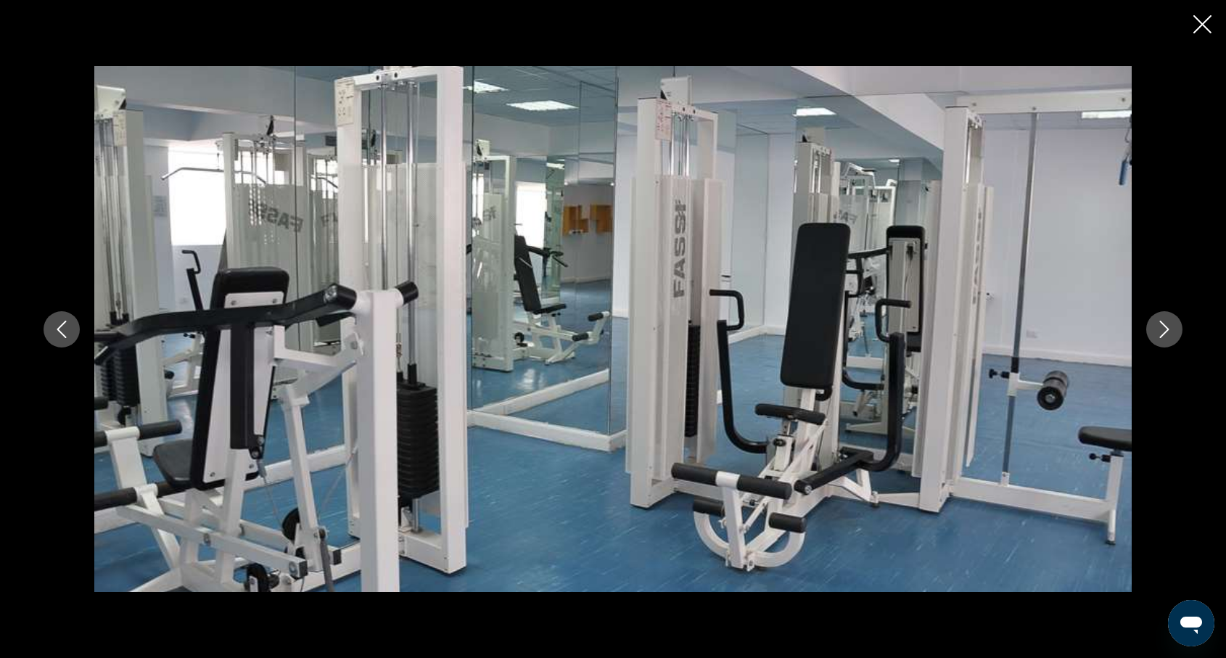
click at [1167, 329] on icon "Next image" at bounding box center [1163, 329] width 17 height 17
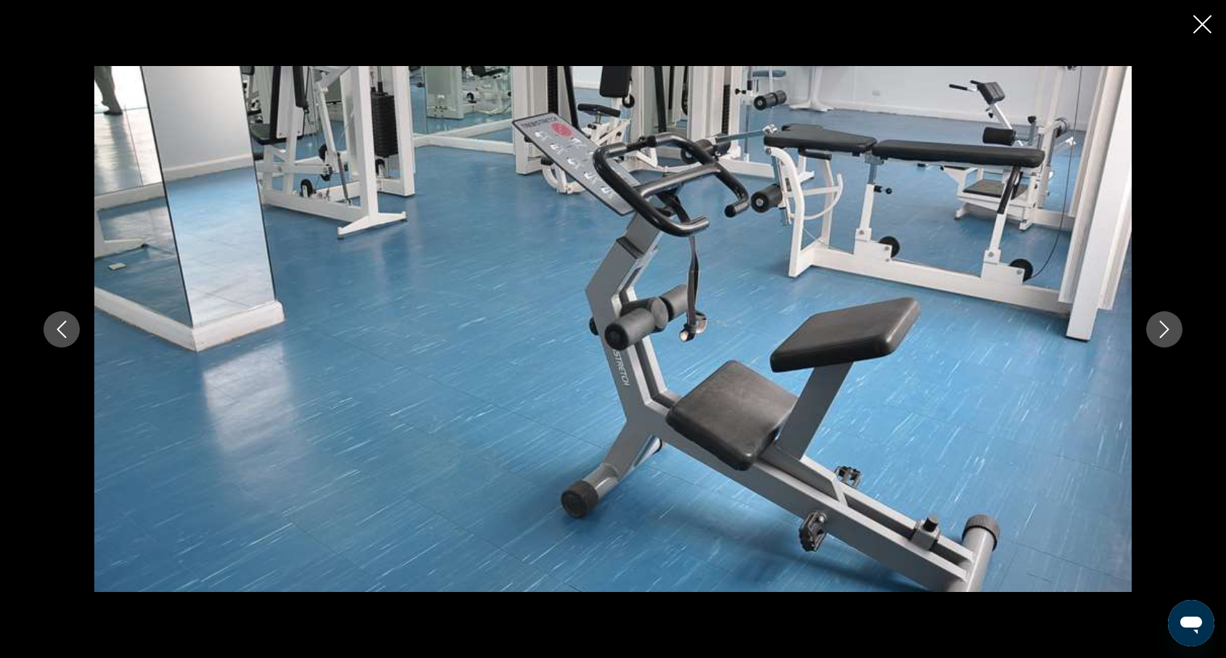
click at [1167, 329] on icon "Next image" at bounding box center [1163, 329] width 17 height 17
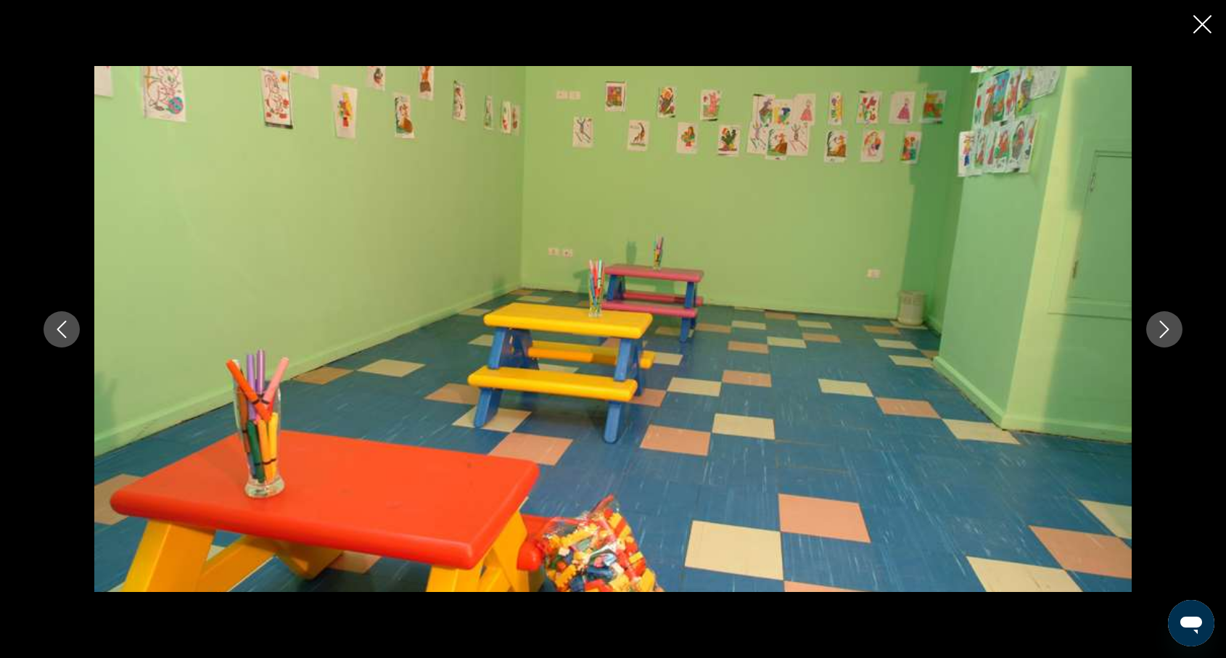
click at [1167, 329] on icon "Next image" at bounding box center [1163, 329] width 17 height 17
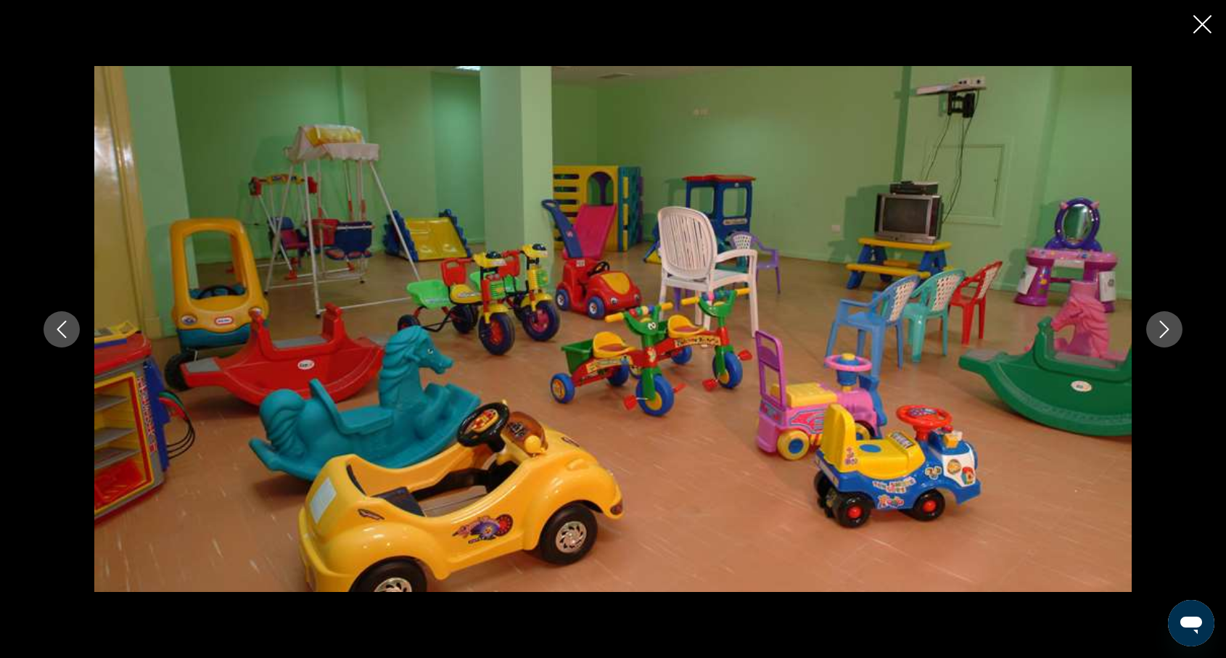
click at [1200, 30] on icon "Close slideshow" at bounding box center [1202, 24] width 18 height 18
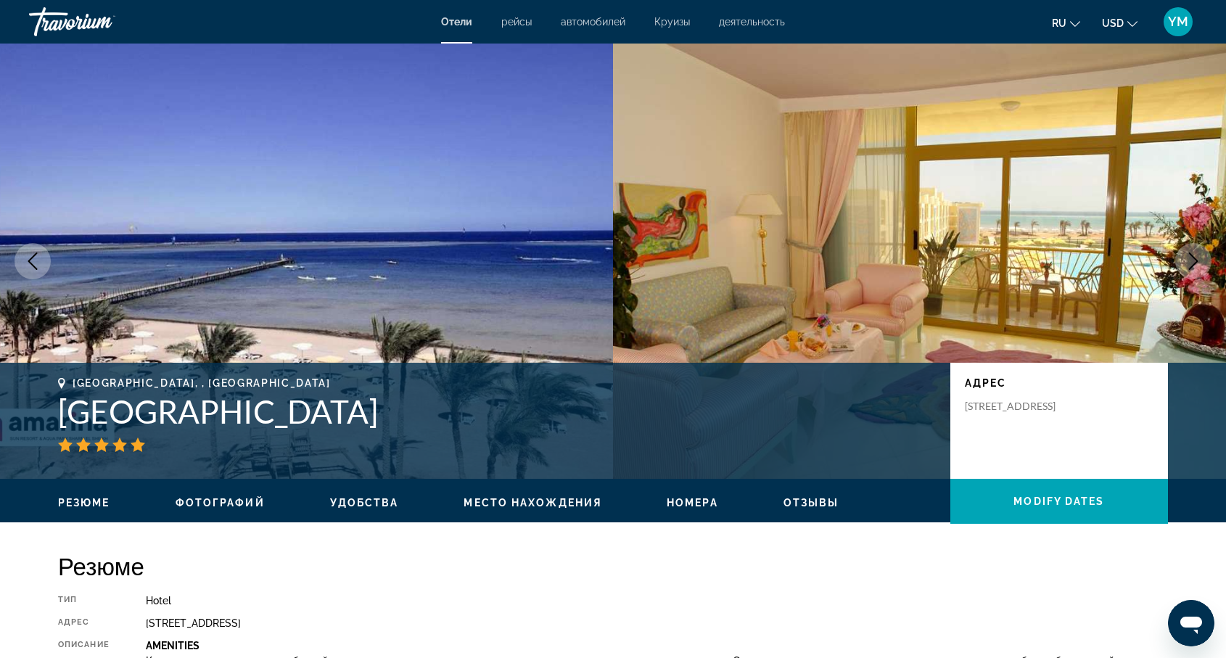
scroll to position [0, 0]
